Goal: Task Accomplishment & Management: Manage account settings

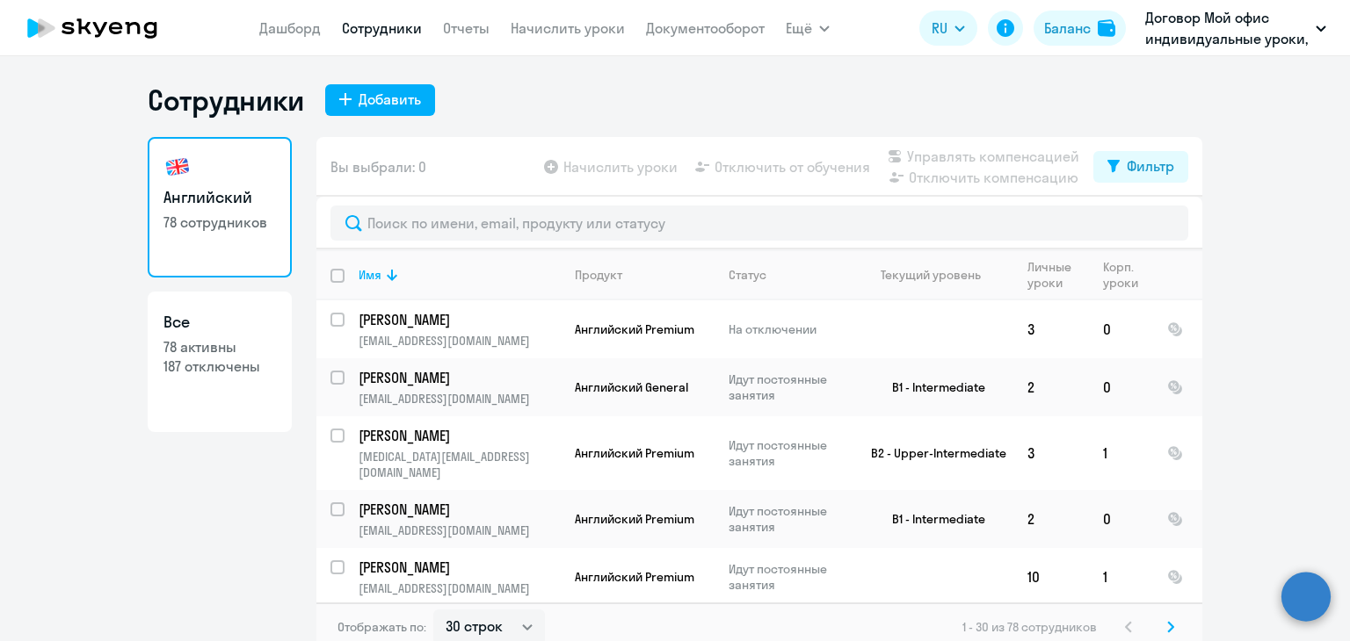
select select "30"
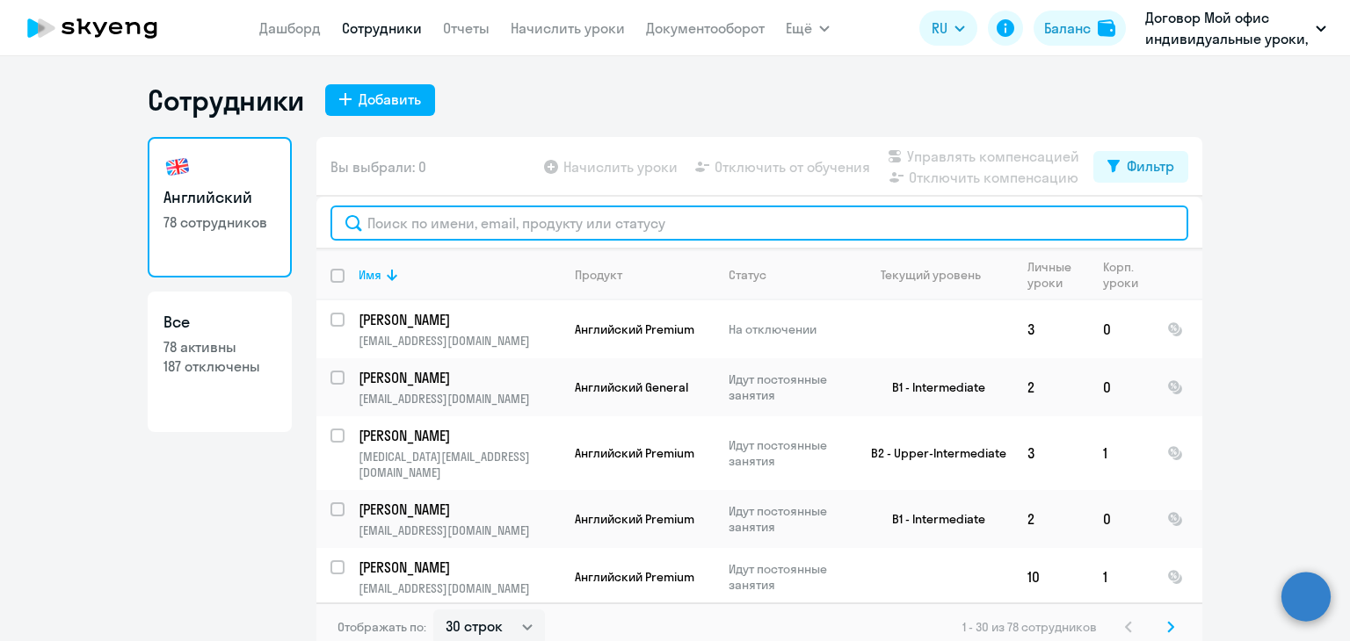
click at [412, 238] on input "text" at bounding box center [759, 223] width 858 height 35
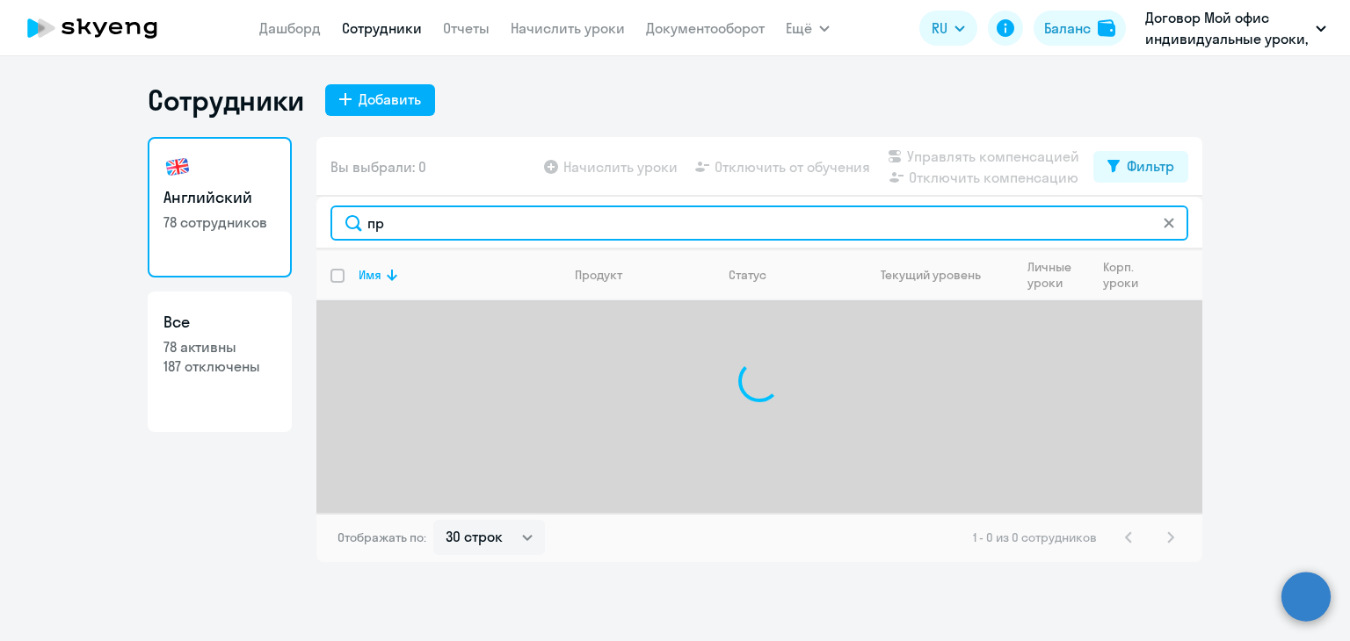
type input "п"
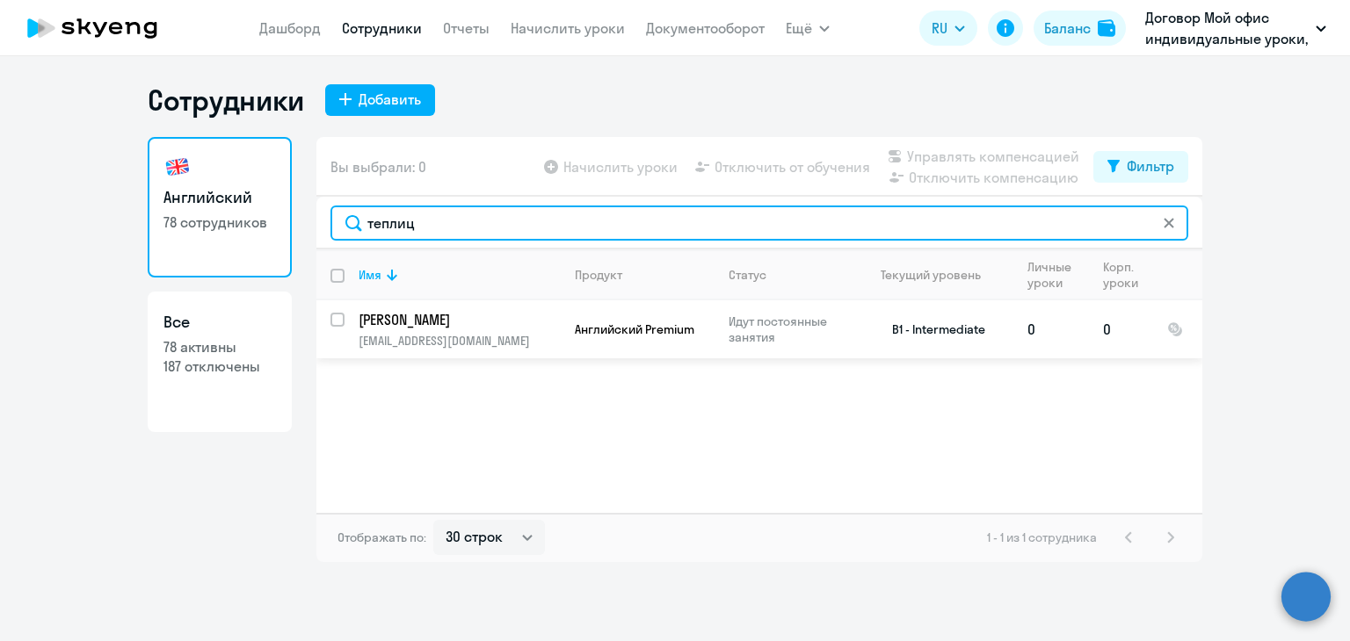
type input "теплиц"
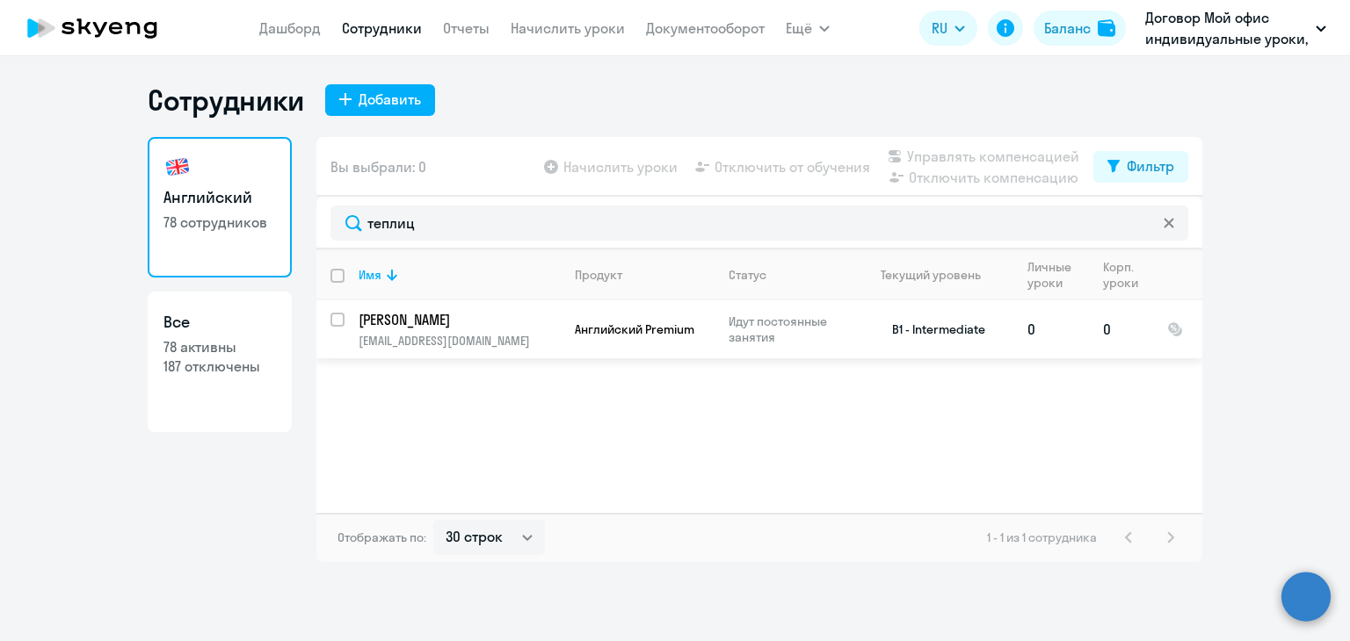
click at [336, 319] on input "select row 38751325" at bounding box center [347, 330] width 35 height 35
checkbox input "true"
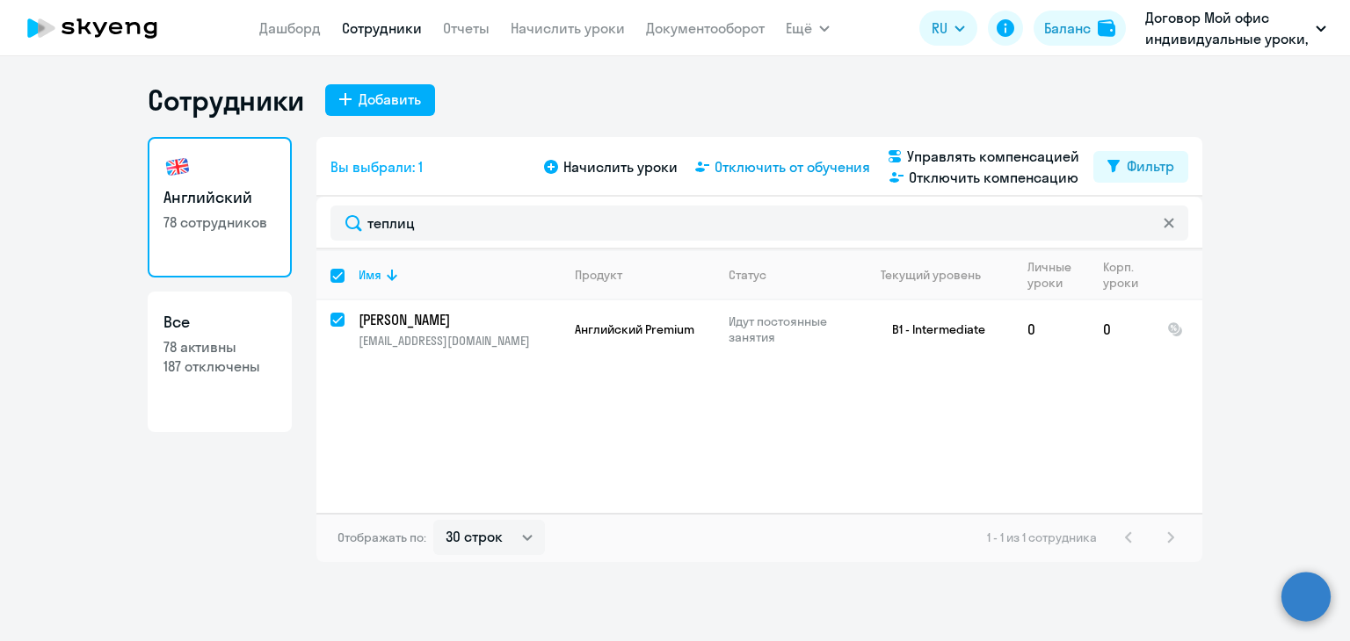
click at [842, 167] on span "Отключить от обучения" at bounding box center [792, 166] width 156 height 21
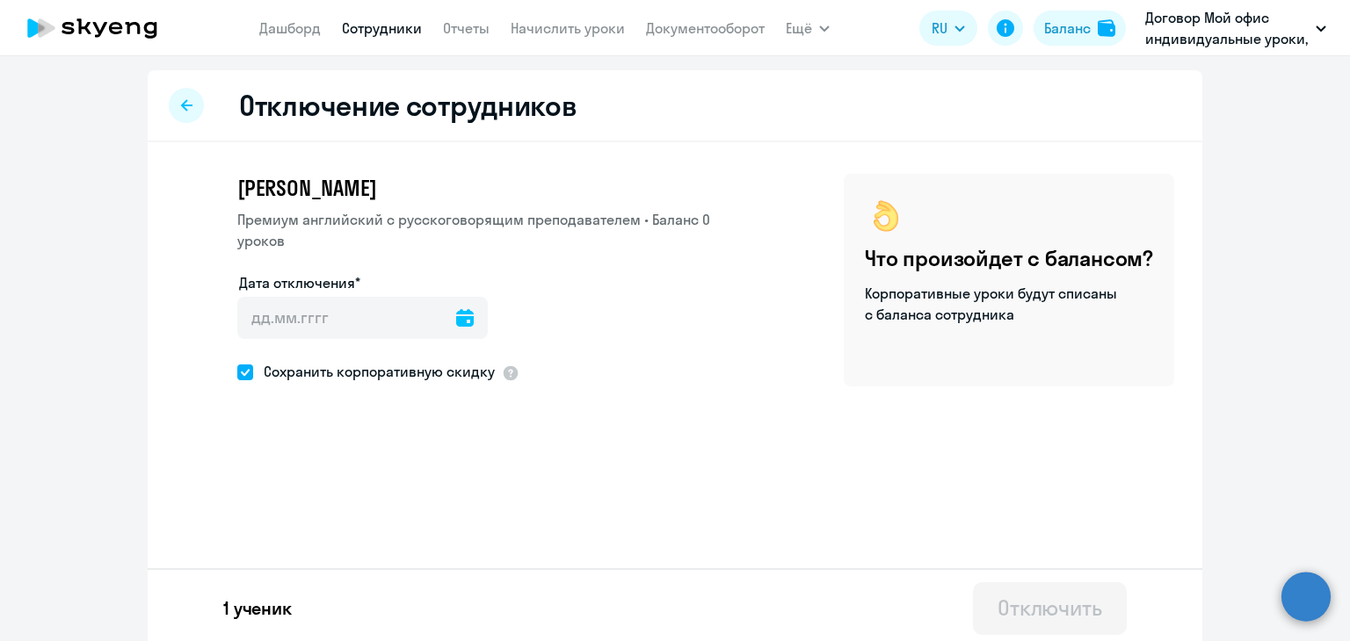
click at [456, 312] on icon at bounding box center [465, 318] width 18 height 18
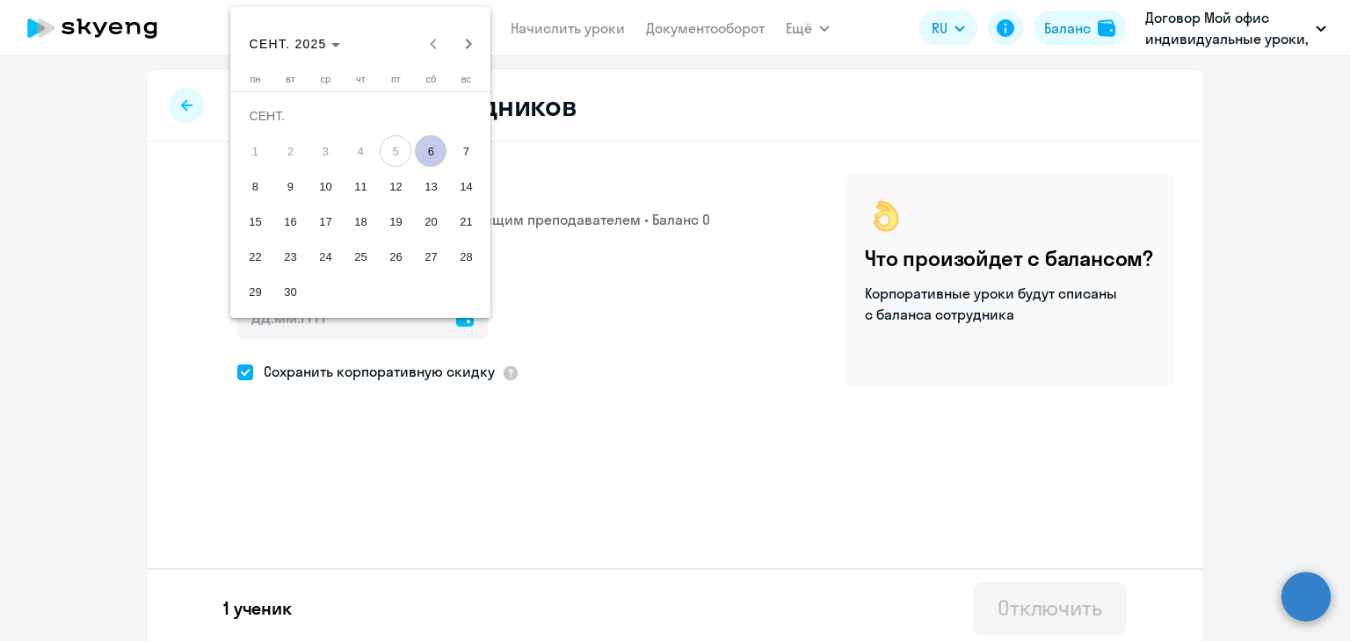
click at [429, 155] on span "6" at bounding box center [431, 151] width 32 height 32
type input "[DATE]"
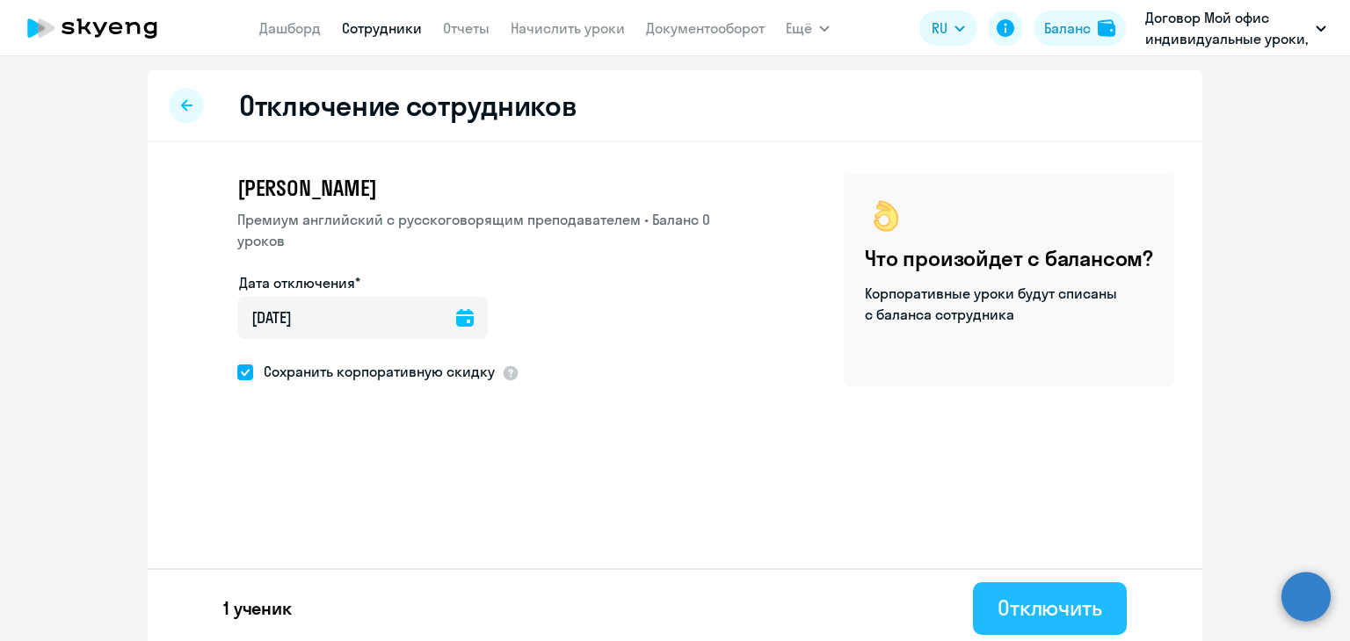
click at [1020, 605] on div "Отключить" at bounding box center [1049, 608] width 105 height 28
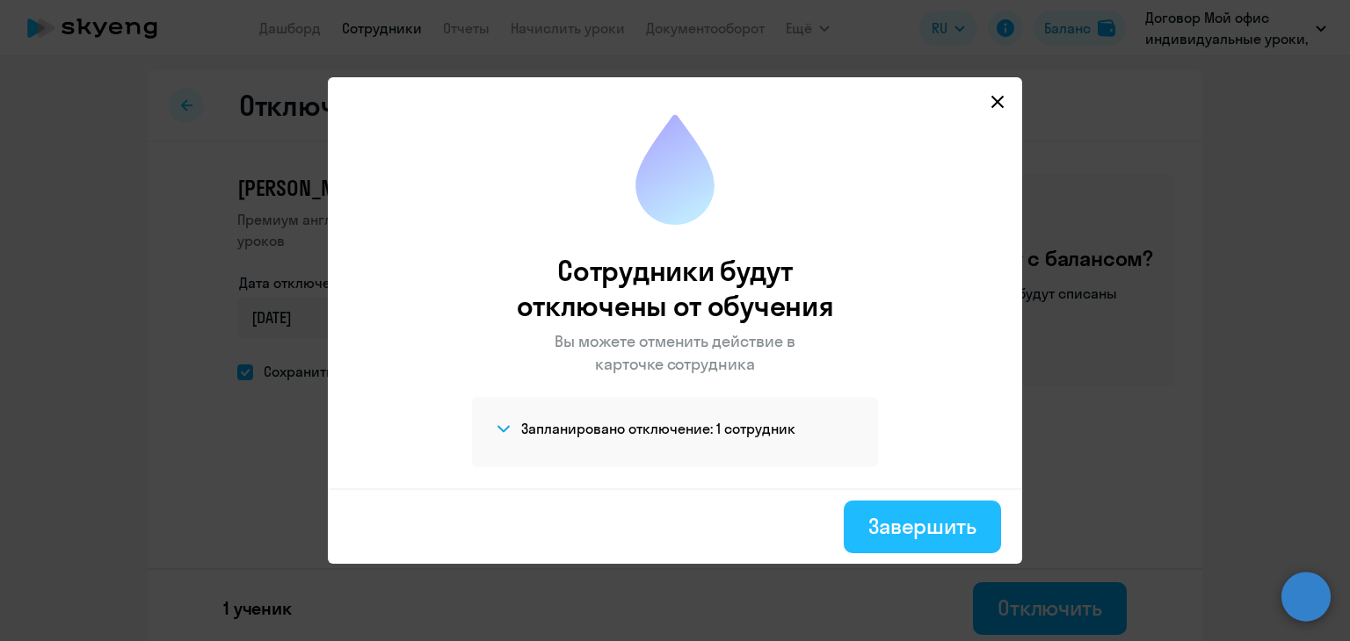
click at [917, 532] on div "Завершить" at bounding box center [922, 526] width 108 height 28
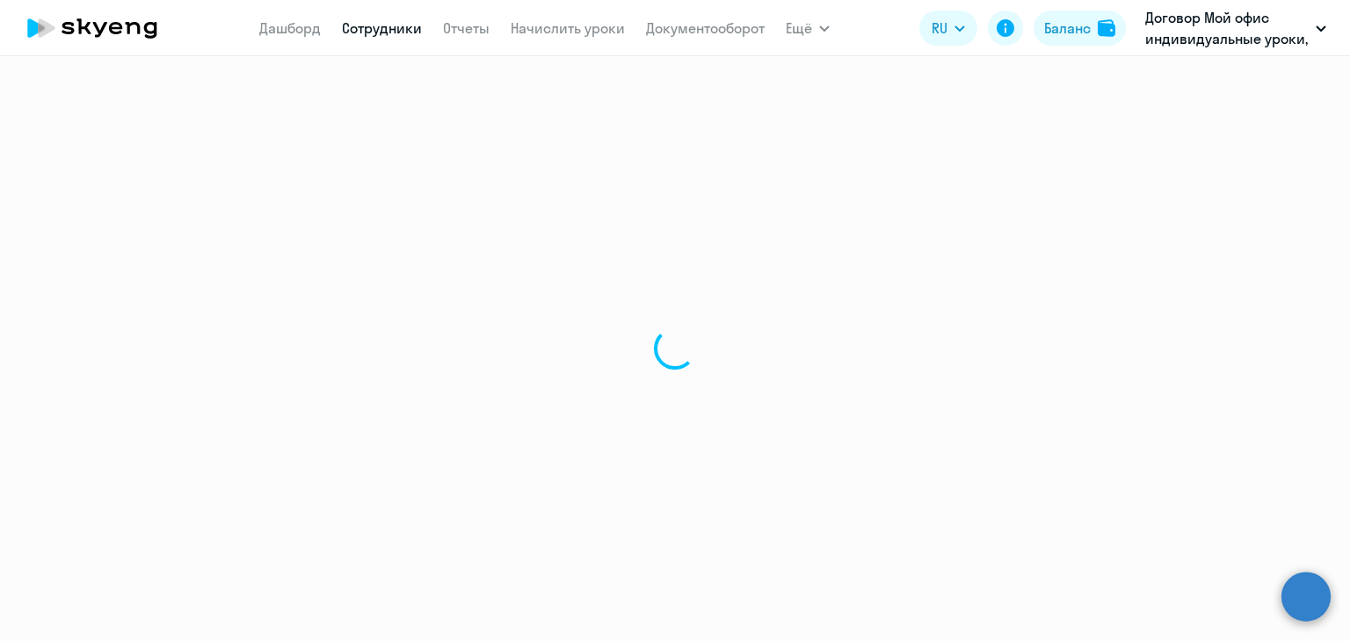
select select "30"
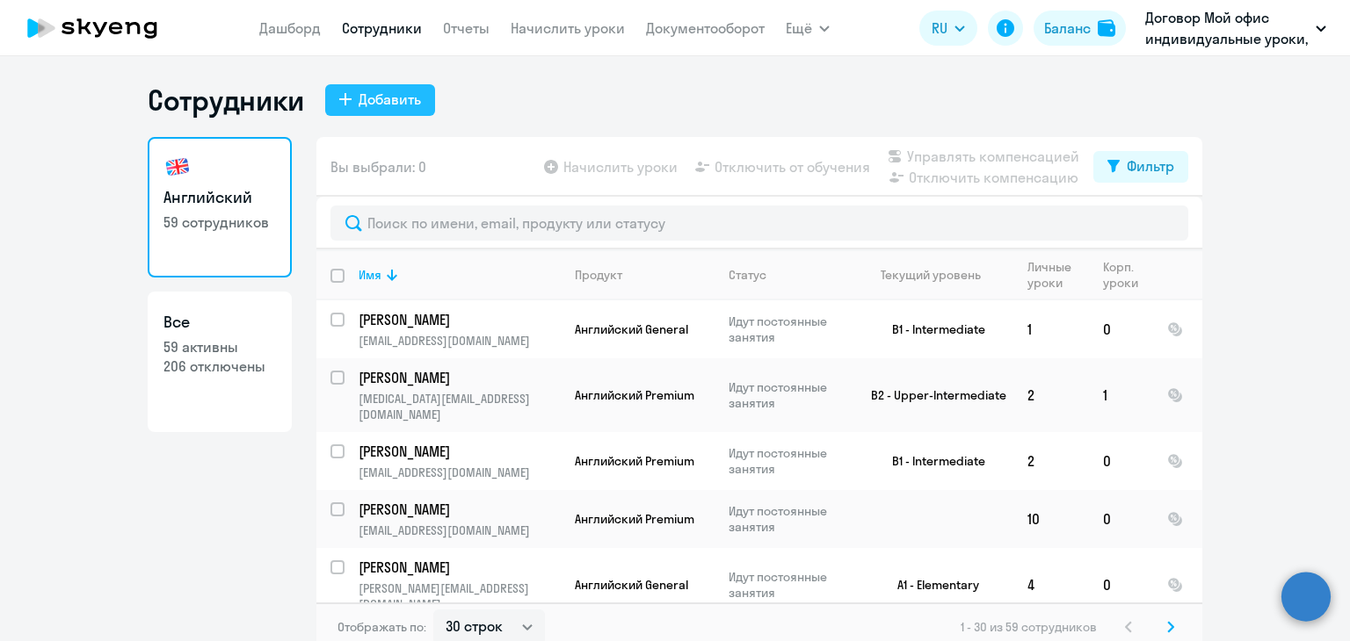
click at [387, 94] on div "Добавить" at bounding box center [390, 99] width 62 height 21
select select "english_adult_not_native_speaker"
select select "3"
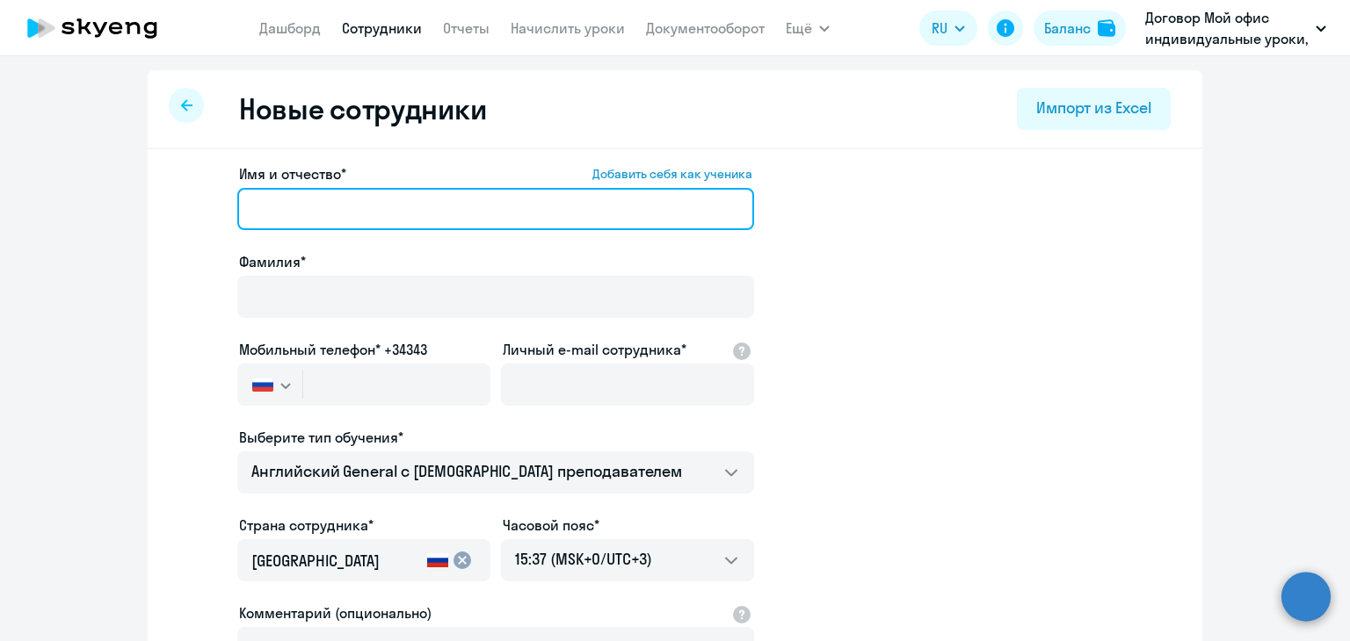
click at [412, 212] on input "Имя и отчество* Добавить себя как ученика" at bounding box center [495, 209] width 517 height 42
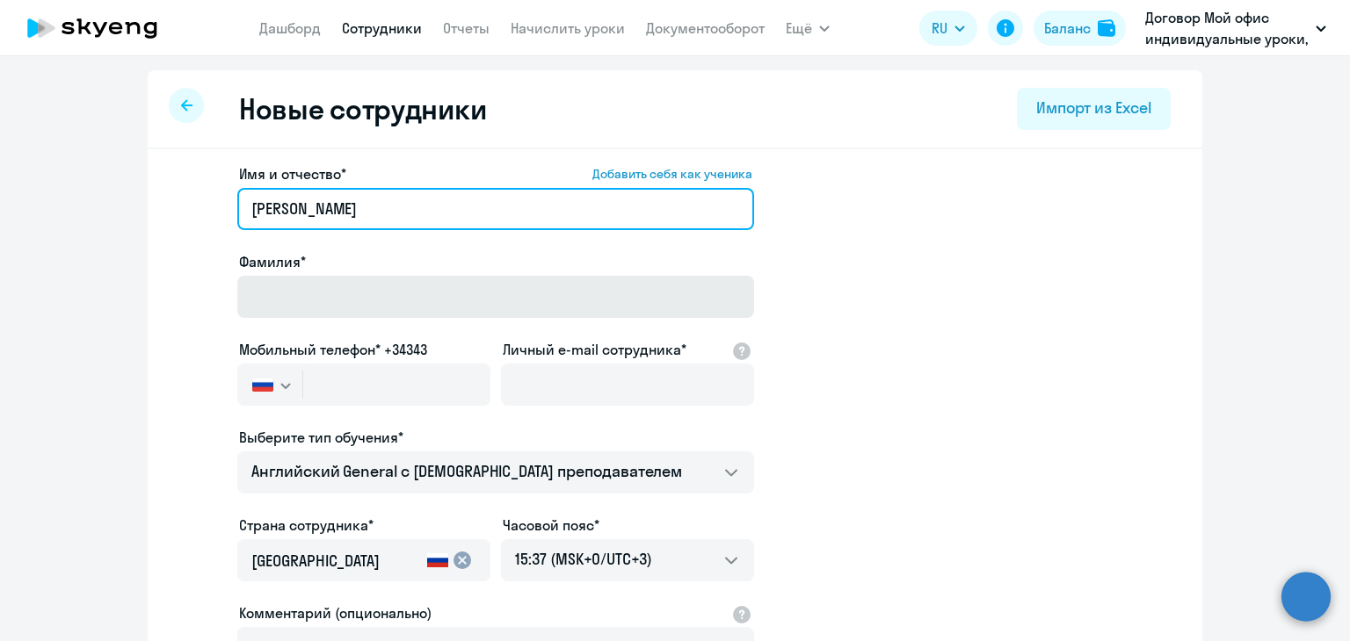
type input "[PERSON_NAME]"
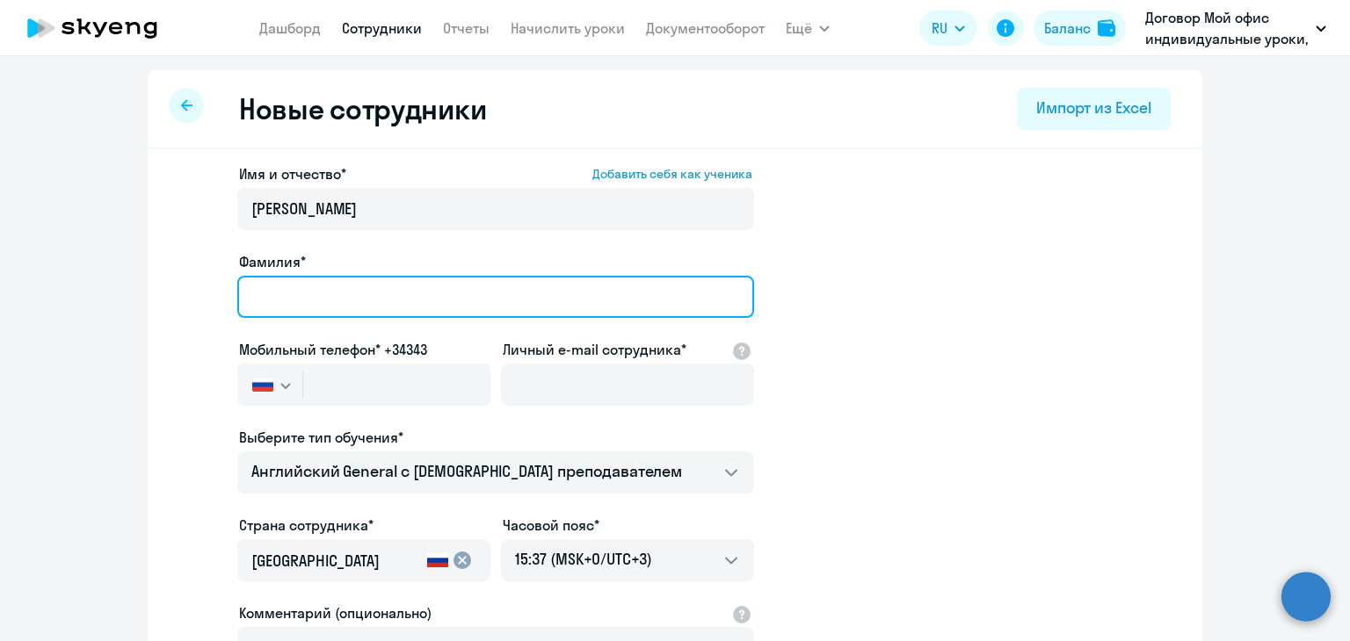
click at [437, 286] on input "Фамилия*" at bounding box center [495, 297] width 517 height 42
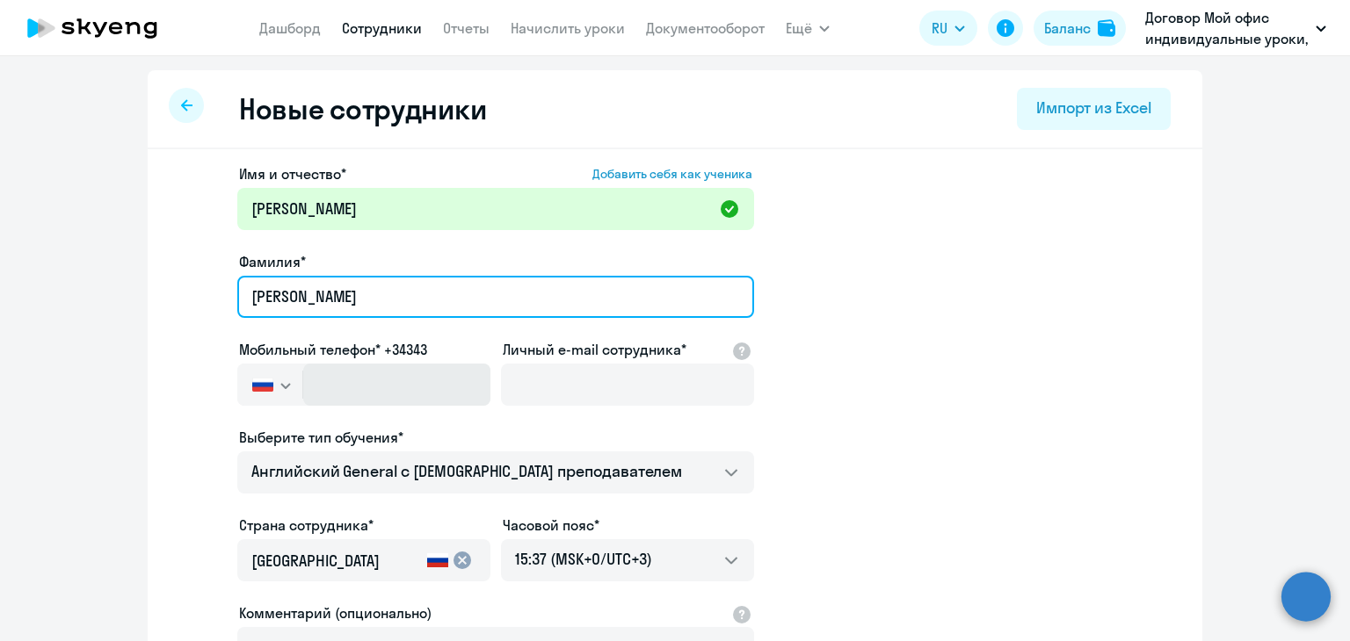
type input "[PERSON_NAME]"
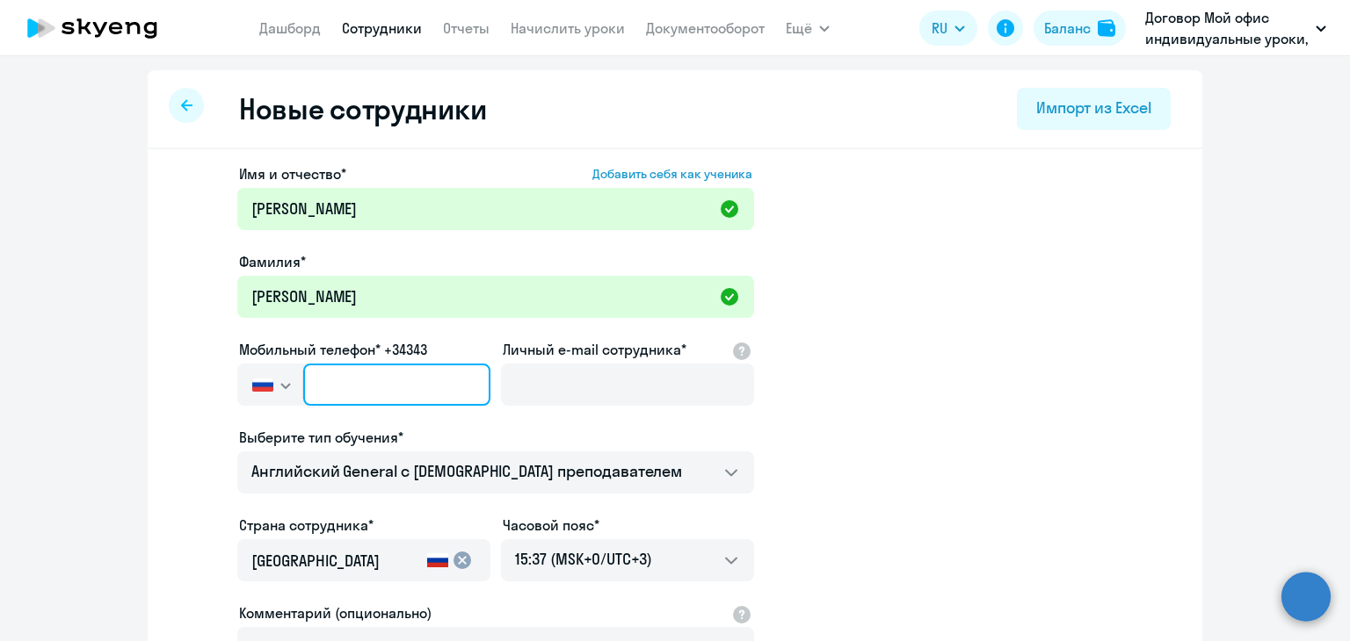
click at [431, 381] on input "text" at bounding box center [396, 385] width 187 height 42
paste input "[PHONE_NUMBER]"
type input "[PHONE_NUMBER]"
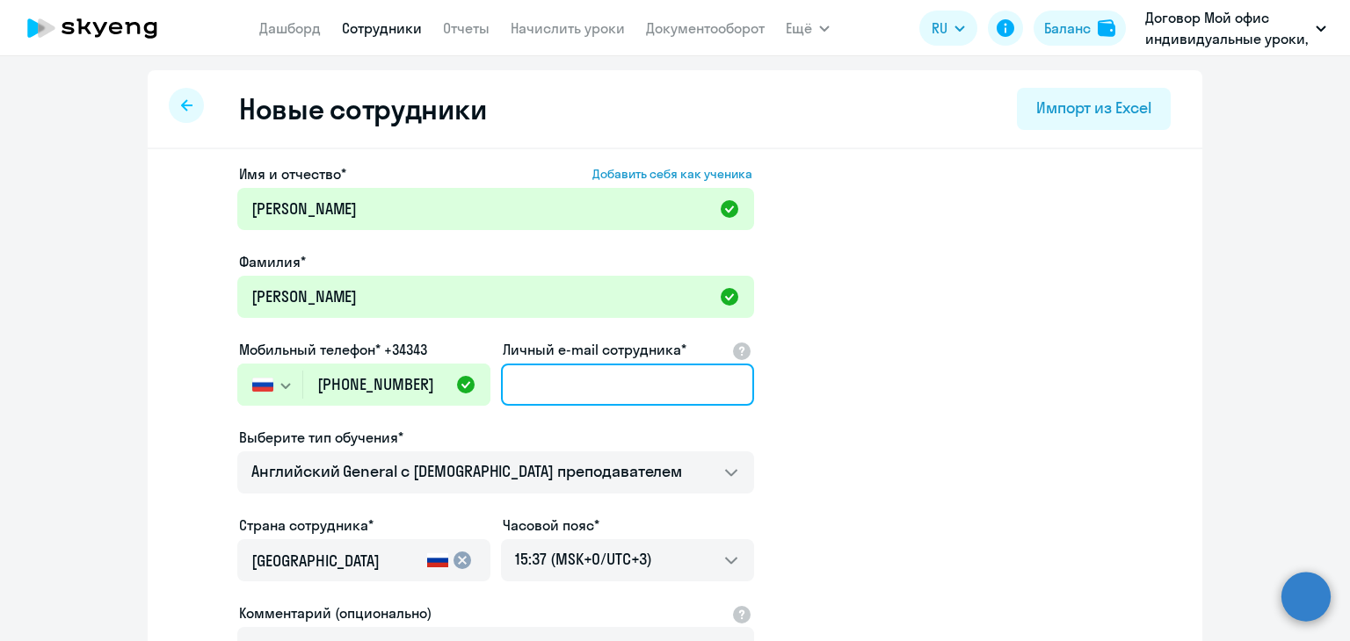
click at [636, 377] on input "Личный e-mail сотрудника*" at bounding box center [627, 385] width 253 height 42
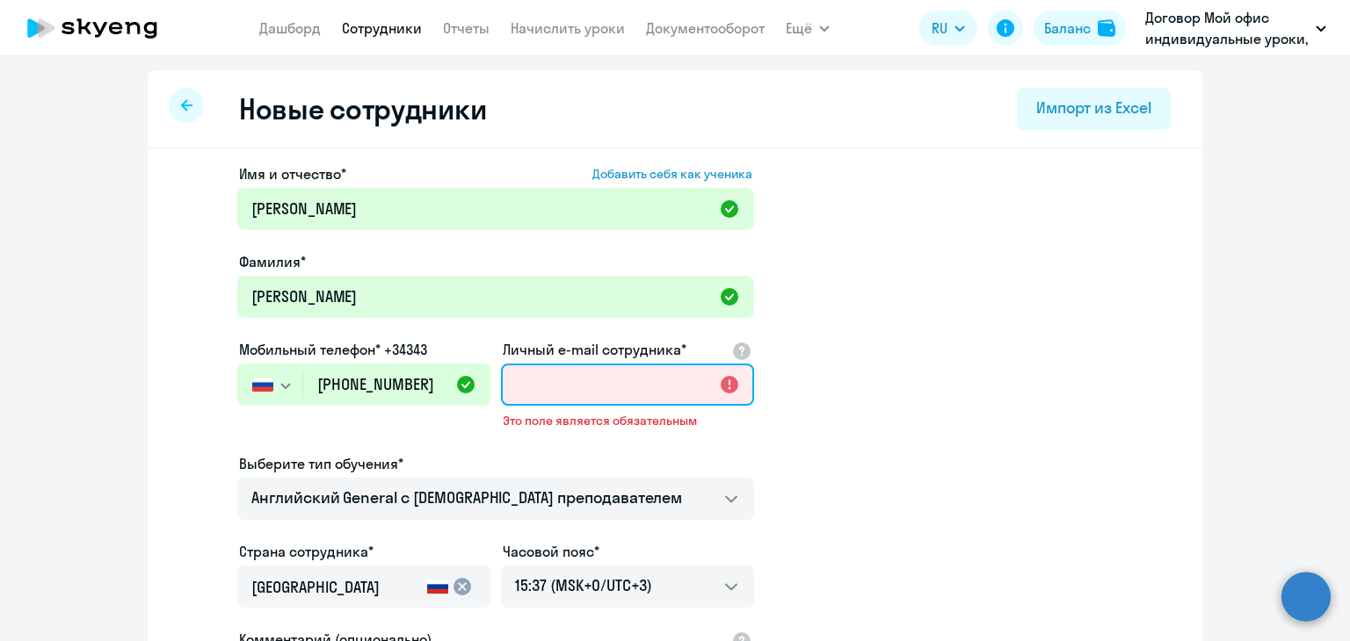
click at [517, 372] on input "Личный e-mail сотрудника*" at bounding box center [627, 385] width 253 height 42
paste input "[PERSON_NAME][EMAIL_ADDRESS][DOMAIN_NAME]"
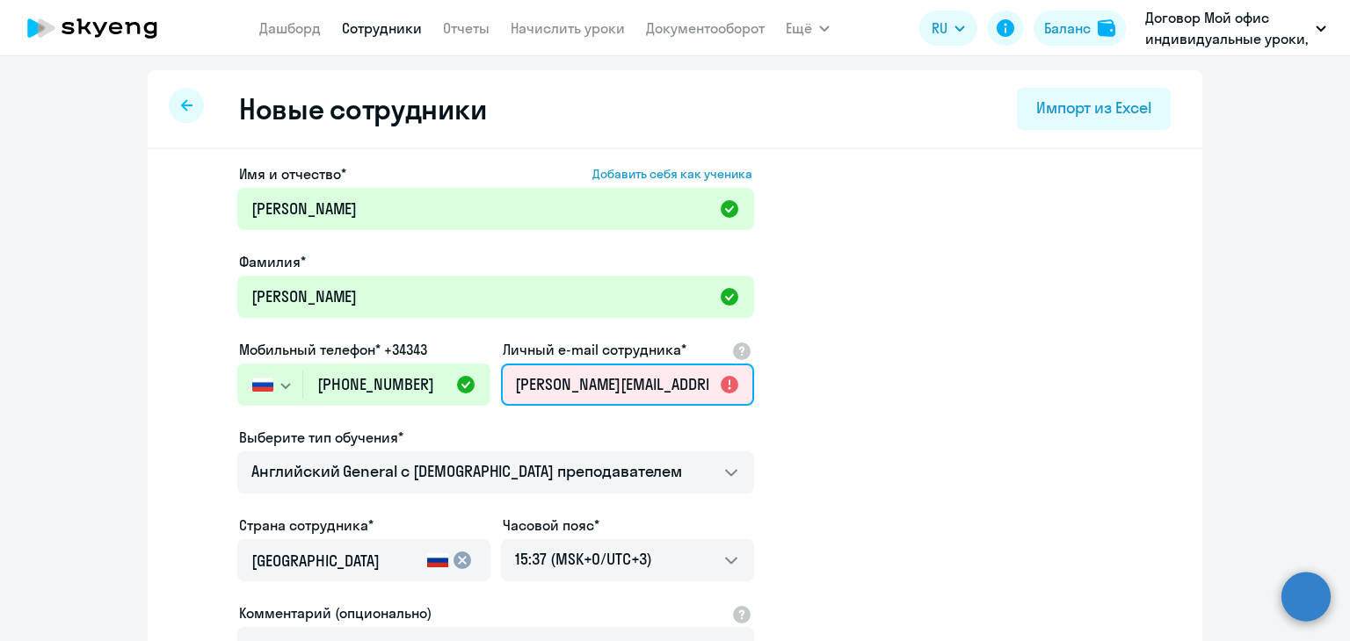
scroll to position [0, 49]
type input "[PERSON_NAME][EMAIL_ADDRESS][DOMAIN_NAME]"
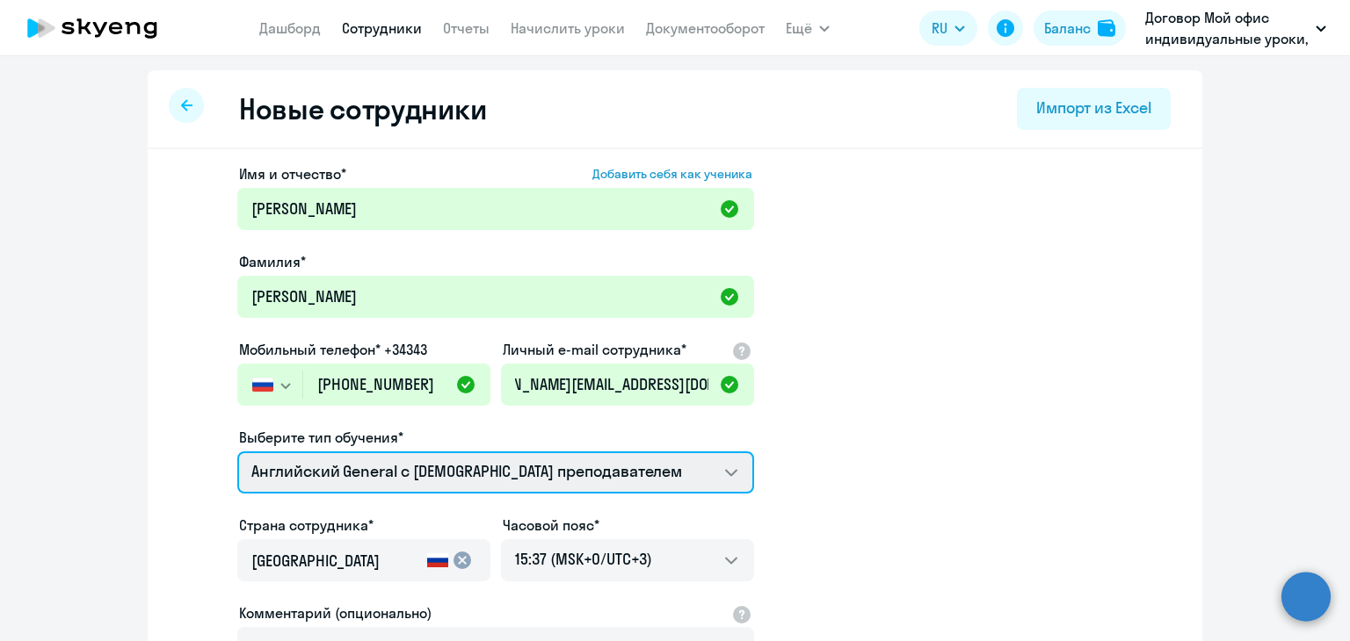
click at [710, 481] on select "Английский General с [DEMOGRAPHIC_DATA] преподавателем Премиум [DEMOGRAPHIC_DAT…" at bounding box center [495, 473] width 517 height 42
select select "english_adult_not_native_speaker_premium"
click at [237, 452] on select "Английский General с [DEMOGRAPHIC_DATA] преподавателем Премиум [DEMOGRAPHIC_DAT…" at bounding box center [495, 473] width 517 height 42
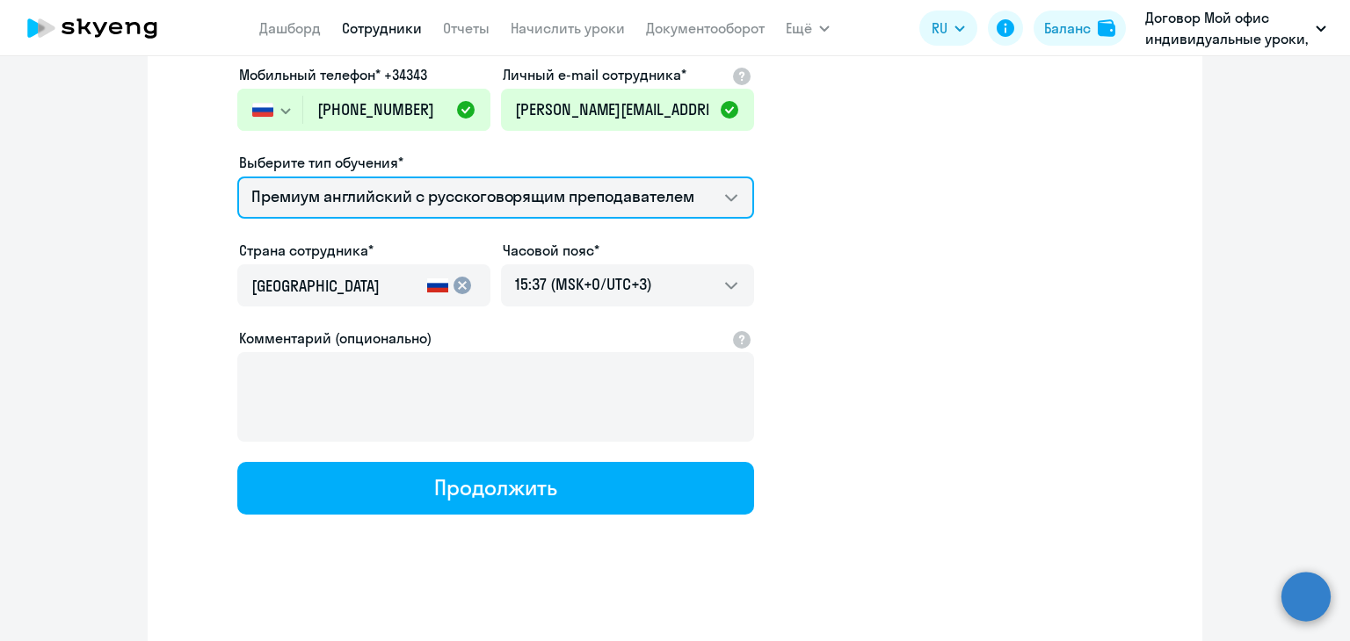
scroll to position [278, 0]
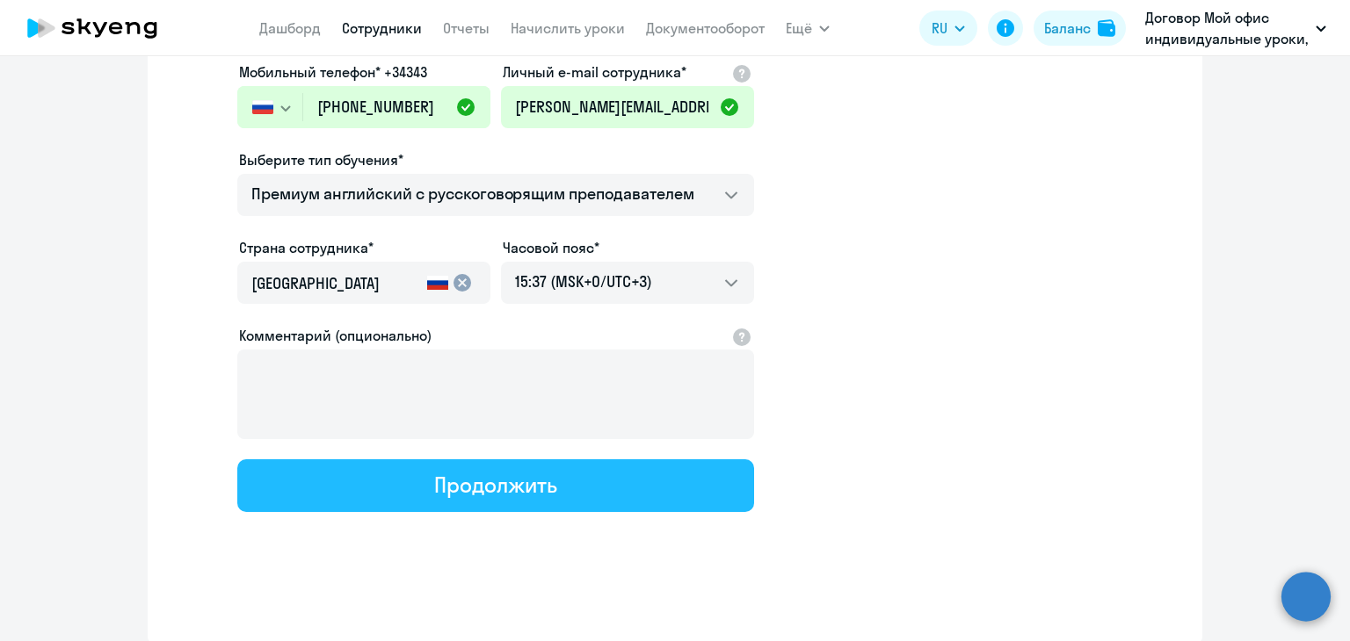
click at [527, 482] on div "Продолжить" at bounding box center [495, 485] width 122 height 28
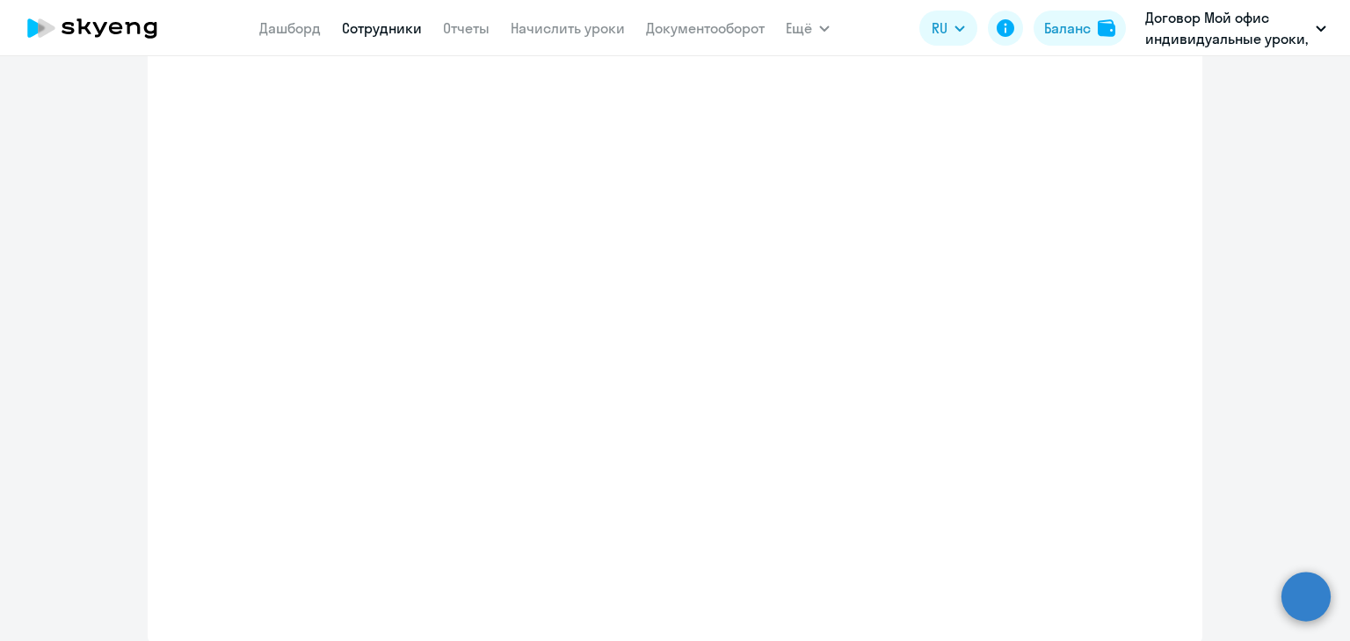
select select "english_adult_not_native_speaker_premium"
select select "3"
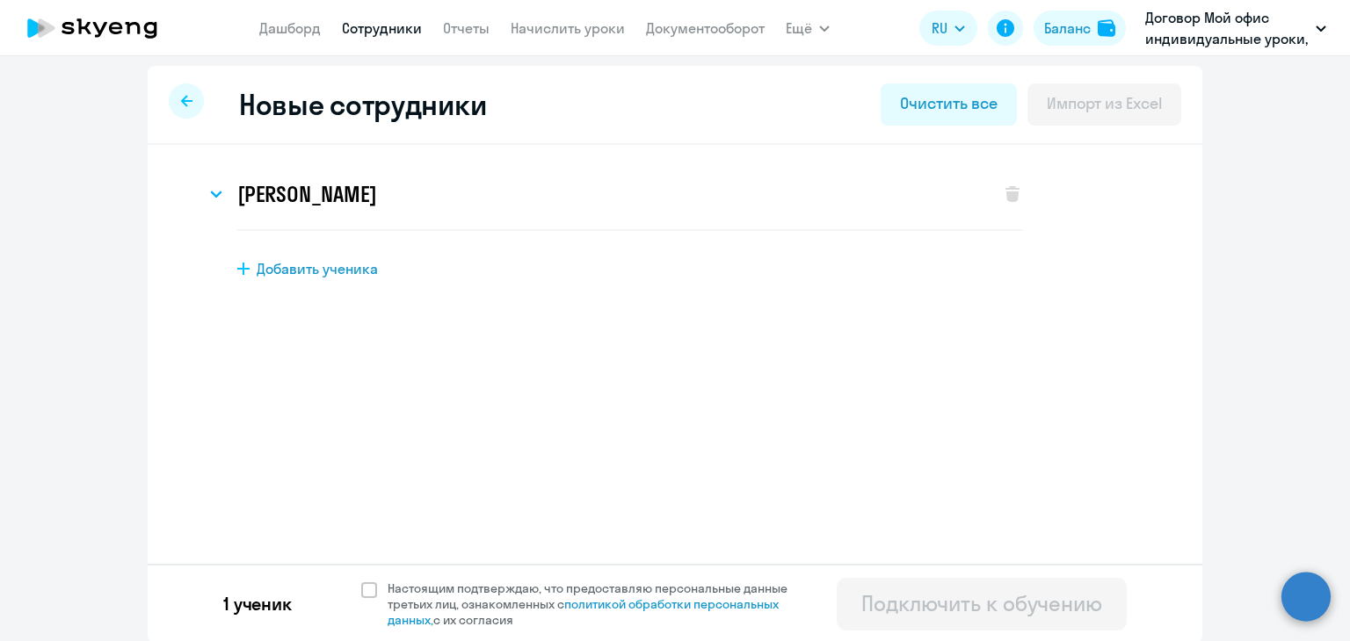
scroll to position [6, 0]
click at [364, 583] on span at bounding box center [369, 589] width 16 height 16
click at [361, 579] on input "Настоящим подтверждаю, что предоставляю персональные данные третьих лиц, ознако…" at bounding box center [360, 578] width 1 height 1
checkbox input "true"
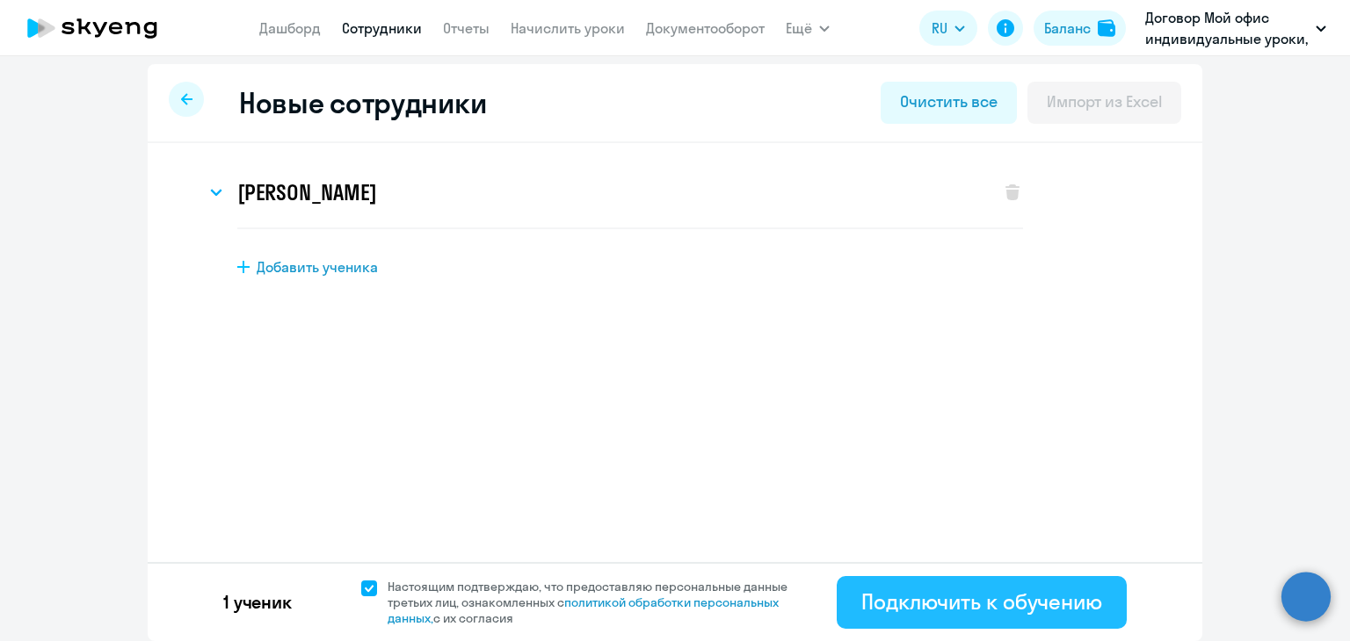
click at [965, 591] on div "Подключить к обучению" at bounding box center [981, 602] width 241 height 28
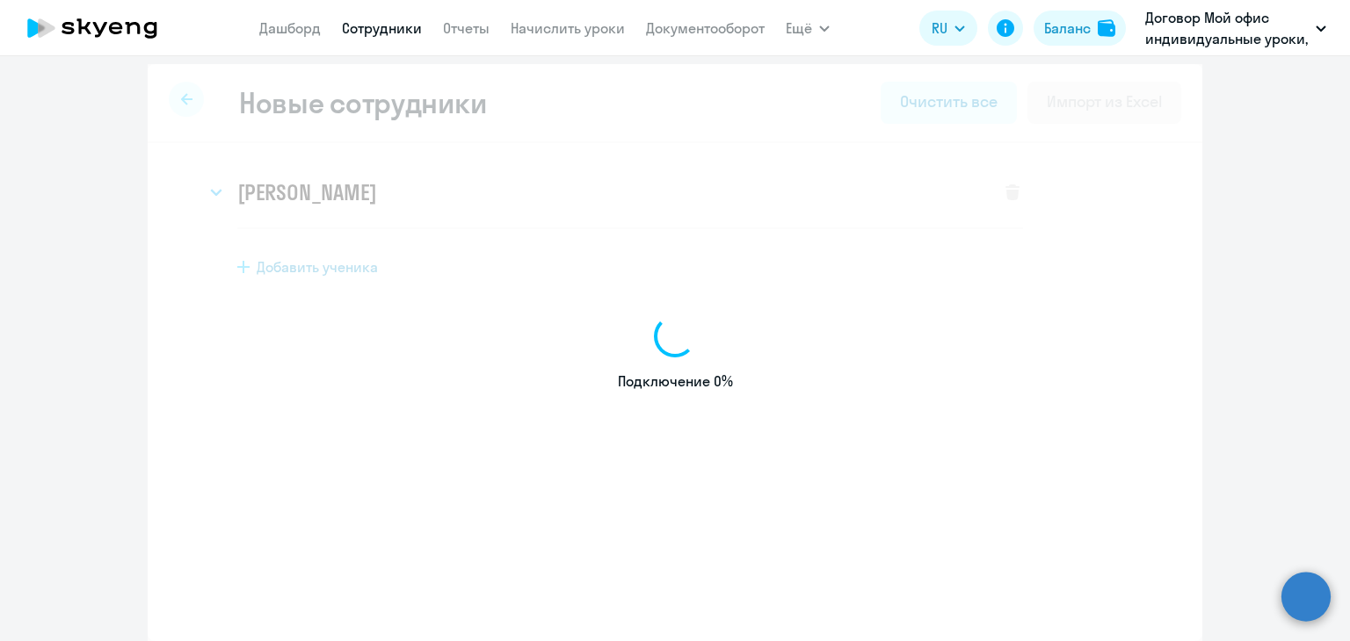
select select "english_adult_not_native_speaker"
select select "3"
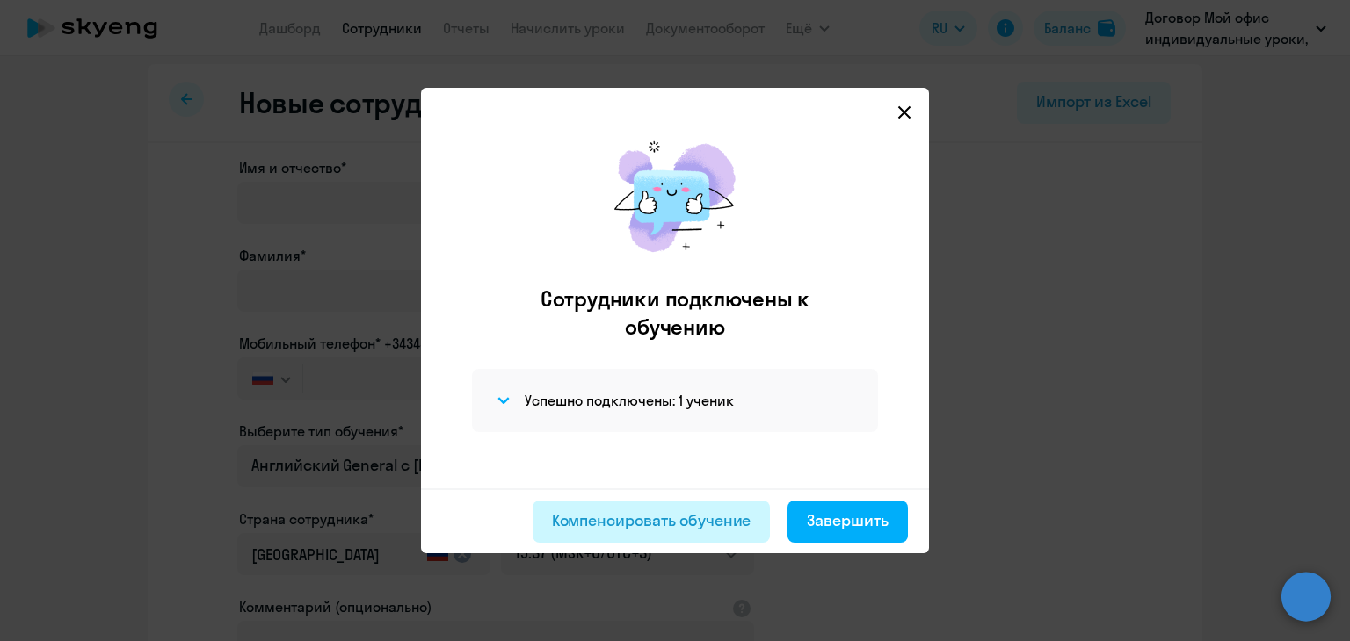
click at [678, 533] on button "Компенсировать обучение" at bounding box center [652, 522] width 238 height 42
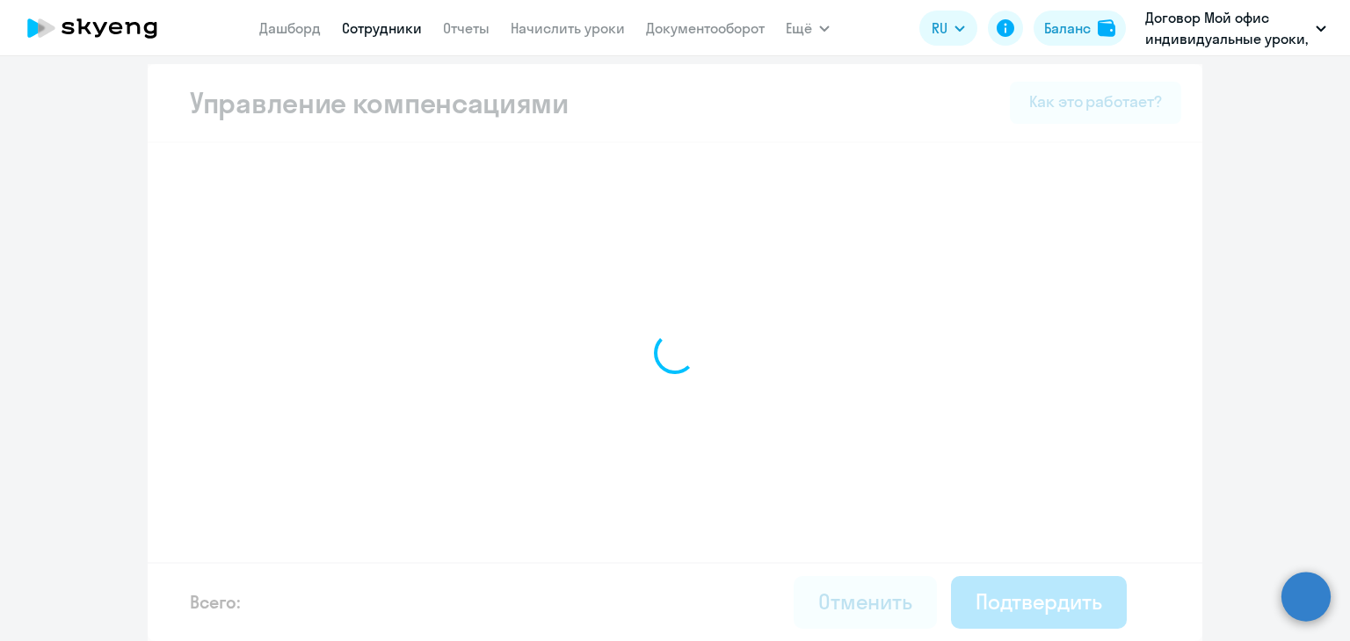
select select "MONTHLY"
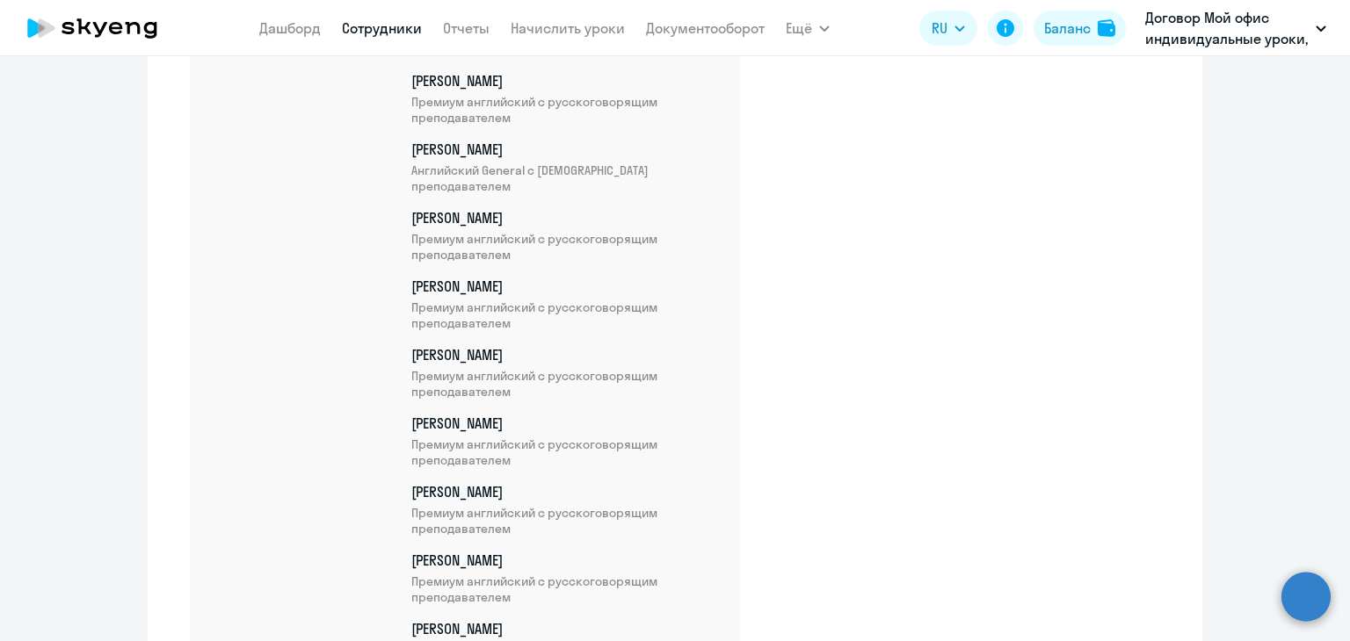
scroll to position [4142, 0]
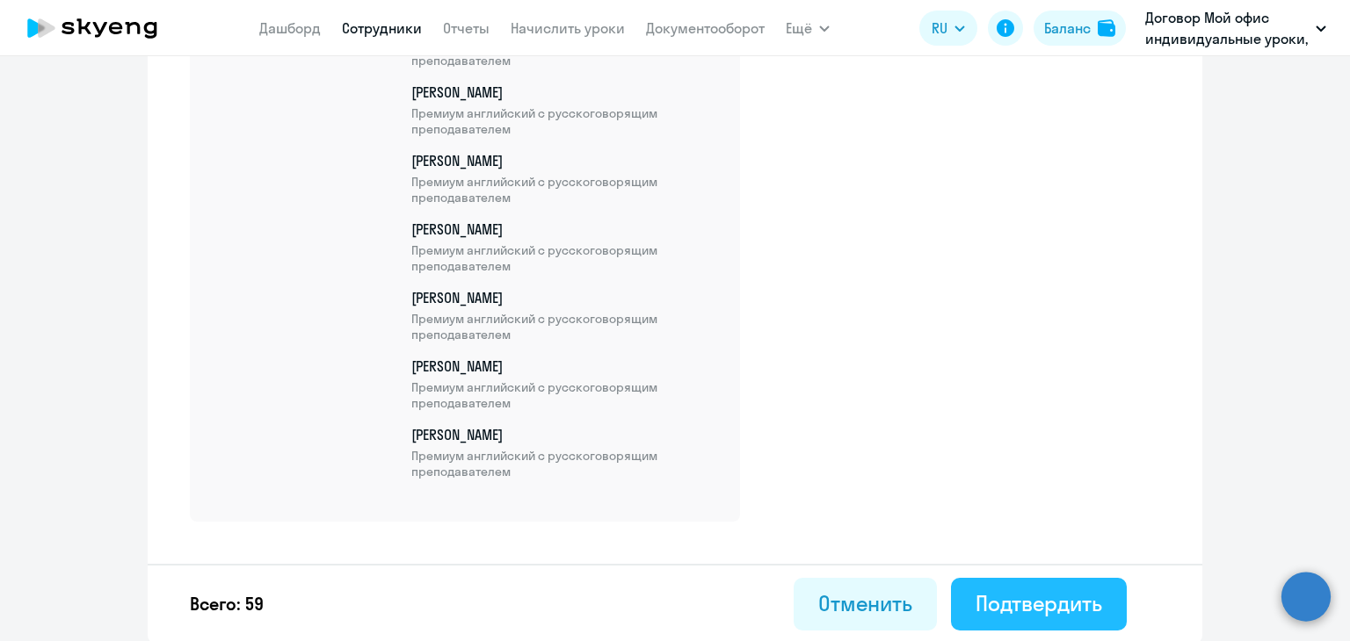
click at [1040, 608] on div "Подтвердить" at bounding box center [1038, 604] width 127 height 28
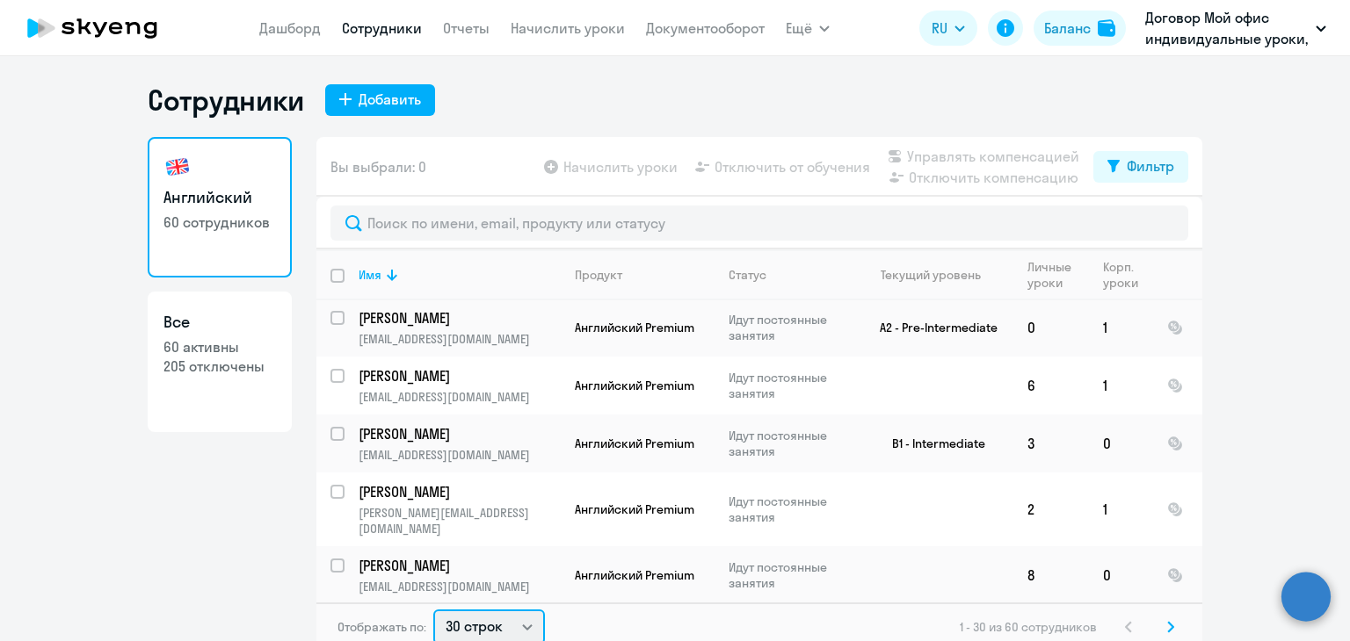
scroll to position [4, 0]
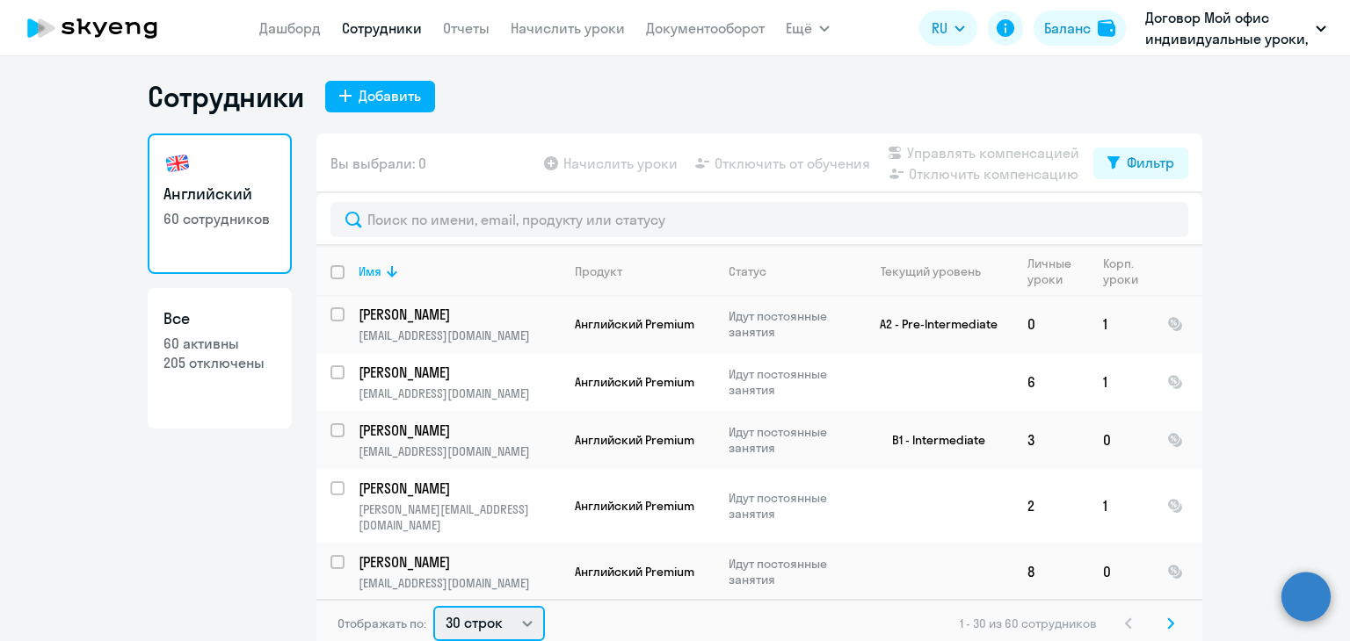
click at [492, 620] on select "30 строк 50 строк 100 строк" at bounding box center [489, 623] width 112 height 35
select select "100"
click at [433, 606] on select "30 строк 50 строк 100 строк" at bounding box center [489, 623] width 112 height 35
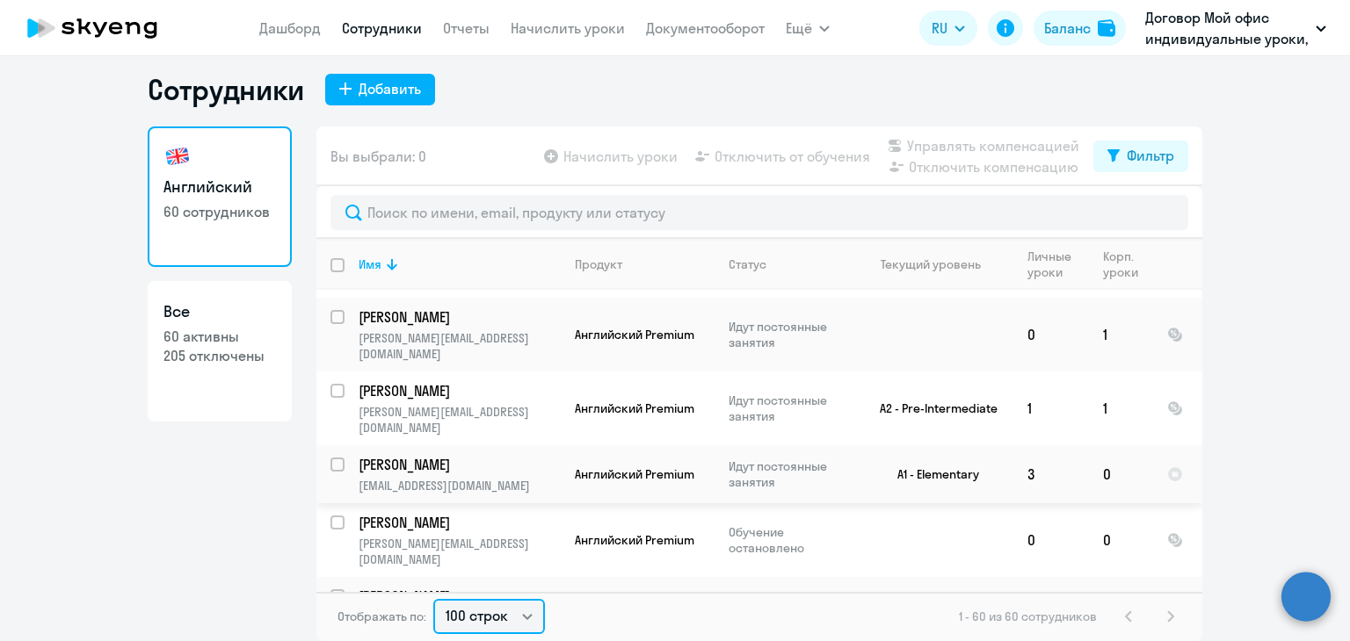
scroll to position [1185, 0]
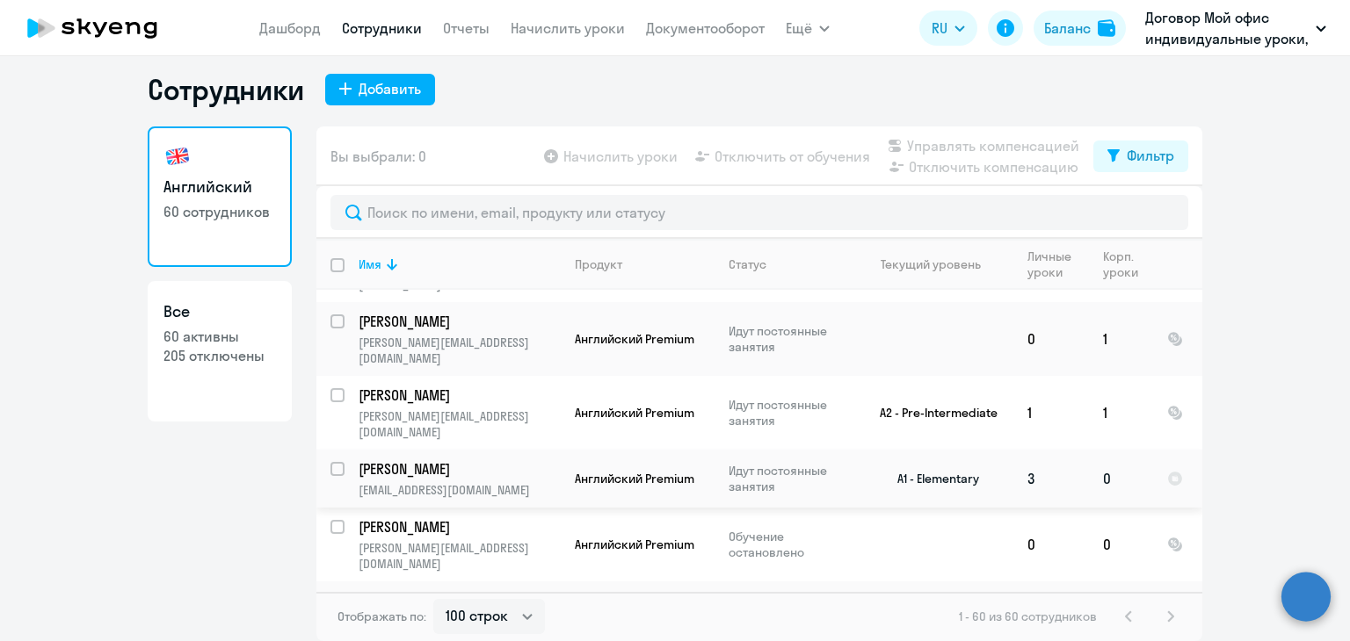
click at [330, 462] on input "select row 39096840" at bounding box center [347, 479] width 35 height 35
checkbox input "true"
click at [999, 152] on span "Управлять компенсацией" at bounding box center [993, 145] width 172 height 21
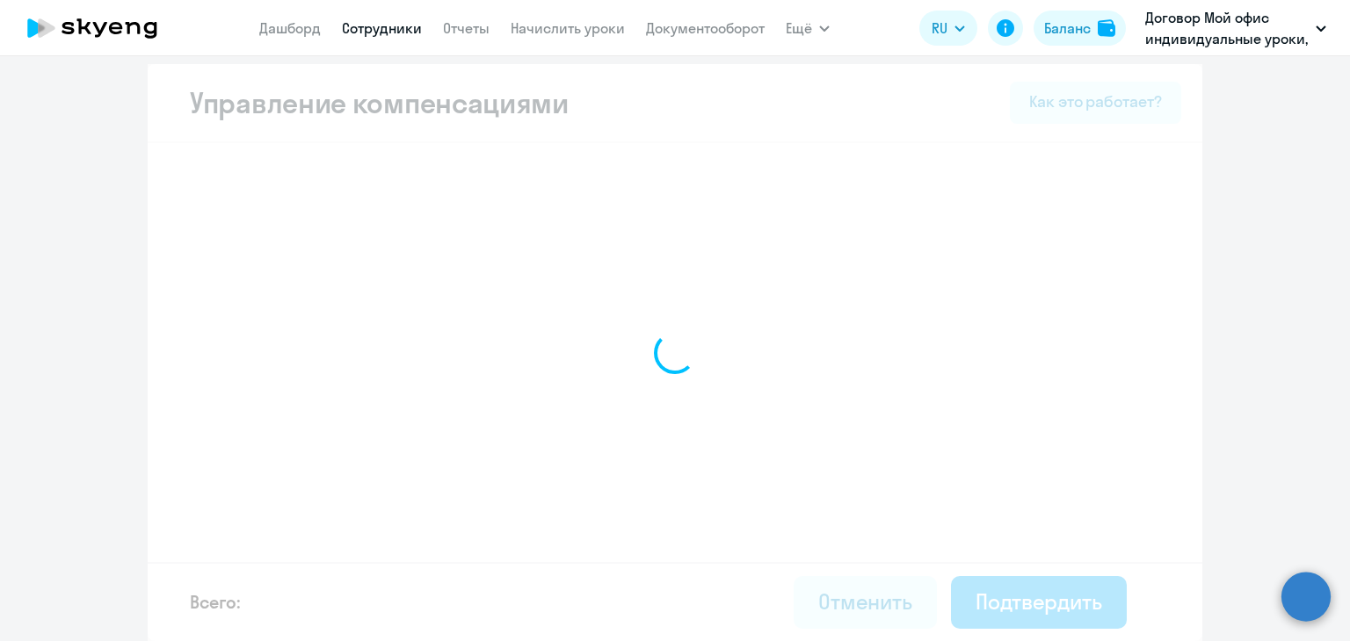
scroll to position [6, 0]
select select "MONTHLY"
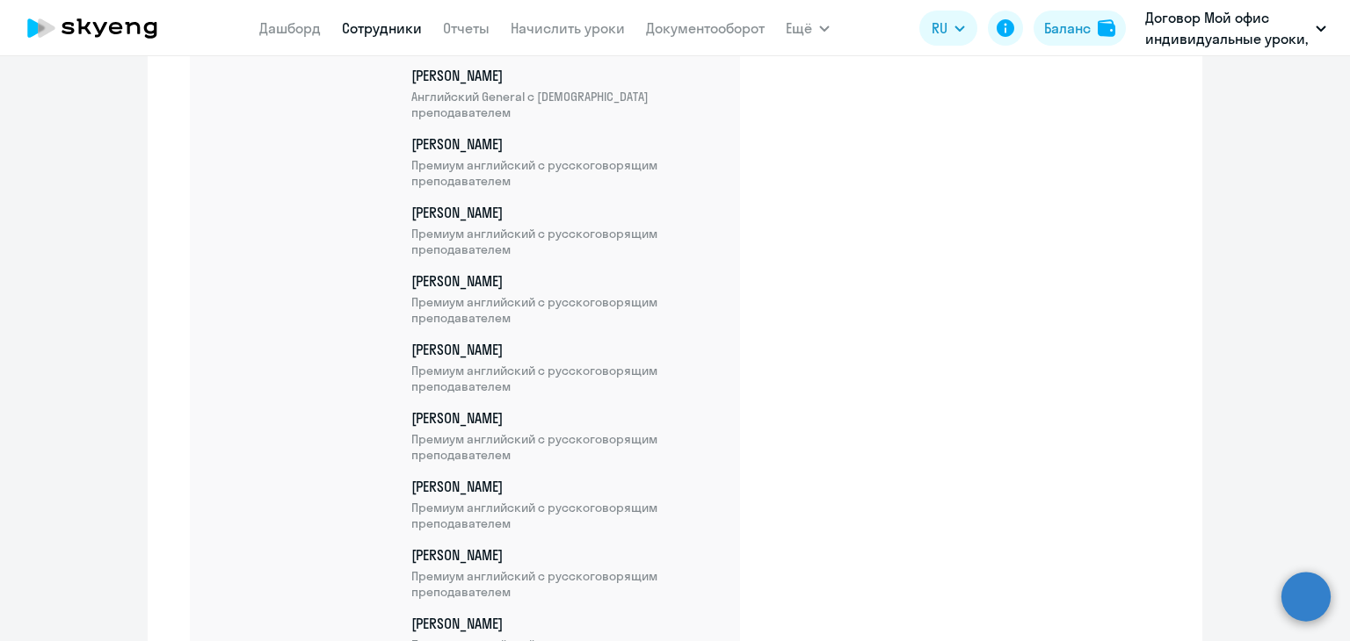
scroll to position [4268, 0]
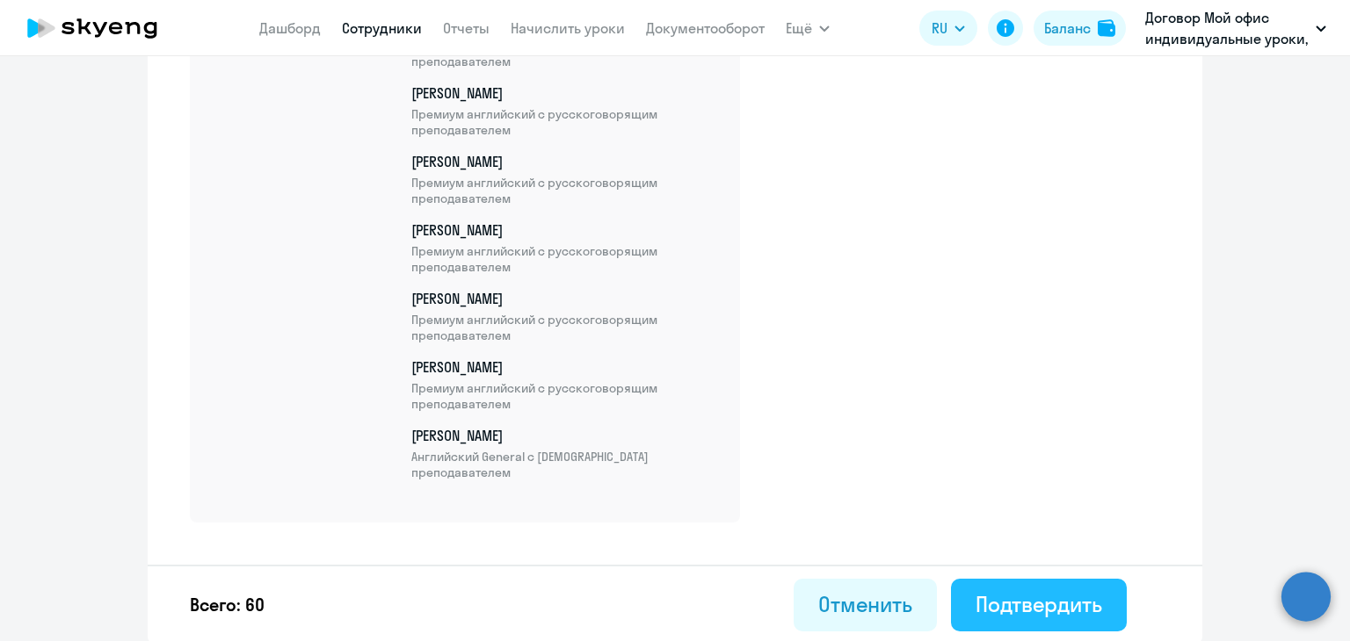
click at [1022, 598] on div "Подтвердить" at bounding box center [1038, 605] width 127 height 28
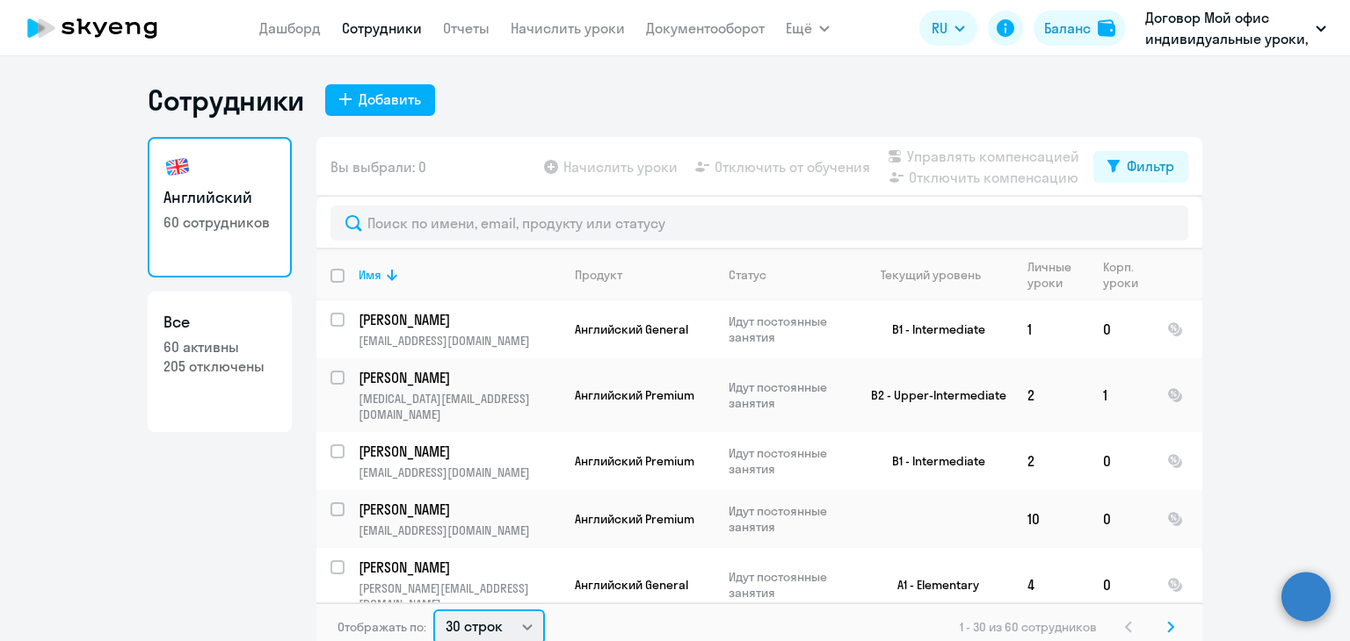
scroll to position [4, 0]
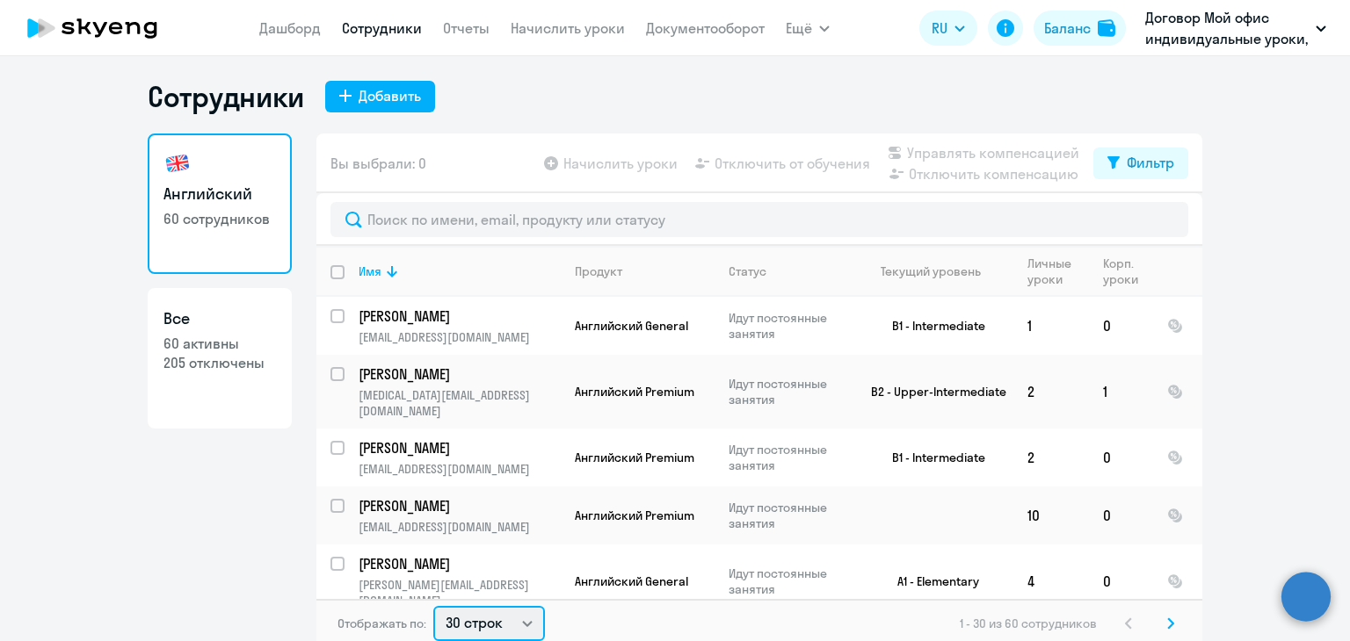
click at [525, 620] on select "30 строк 50 строк 100 строк" at bounding box center [489, 623] width 112 height 35
select select "100"
click at [433, 606] on select "30 строк 50 строк 100 строк" at bounding box center [489, 623] width 112 height 35
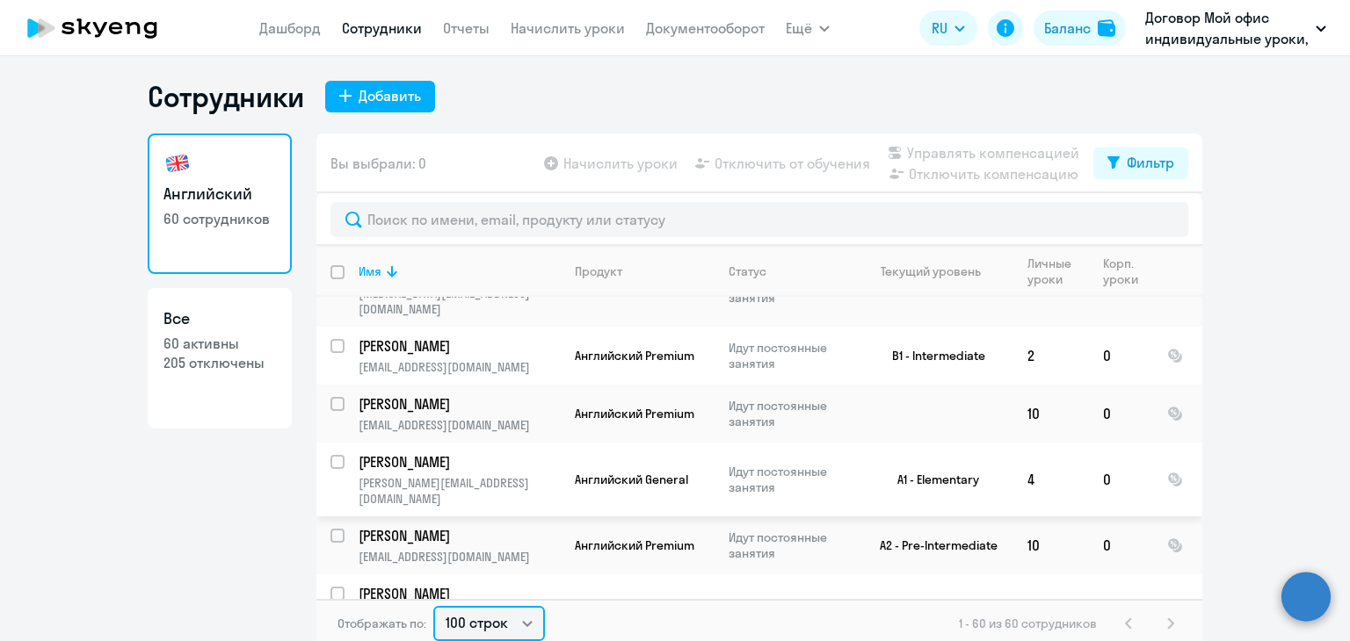
scroll to position [77, 0]
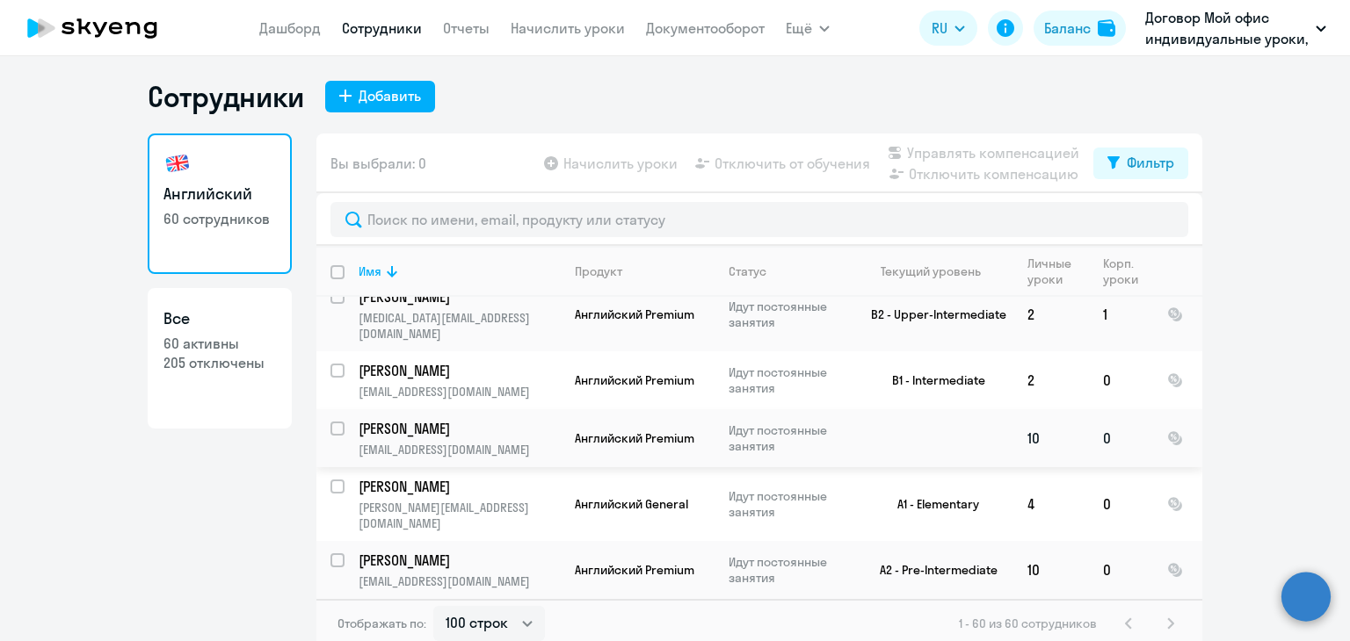
click at [344, 412] on td "[PERSON_NAME] [PERSON_NAME][EMAIL_ADDRESS][DOMAIN_NAME]" at bounding box center [452, 439] width 216 height 58
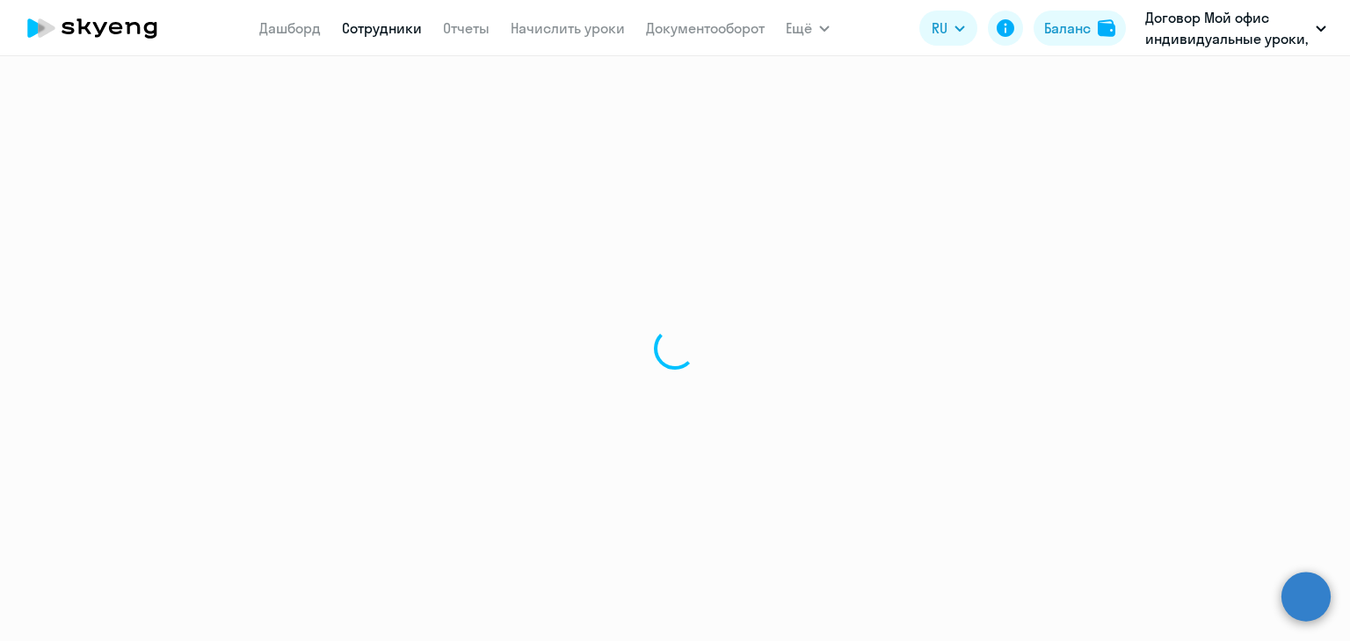
select select "english"
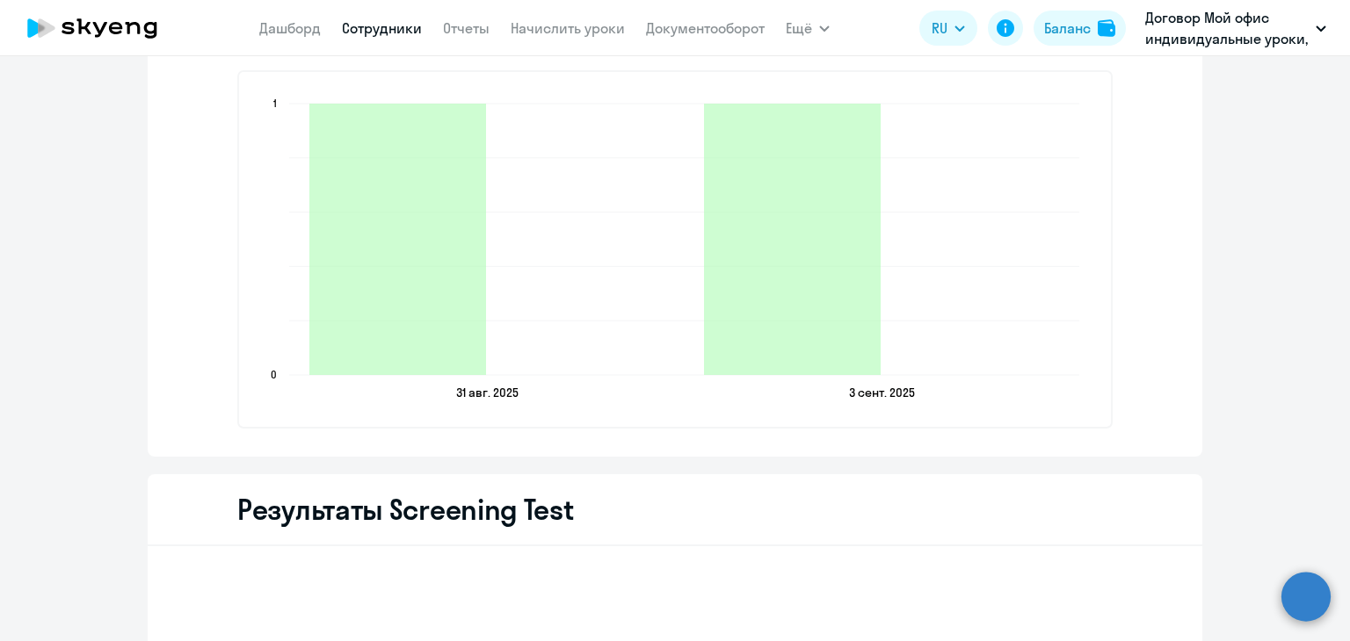
scroll to position [2178, 0]
